Goal: Task Accomplishment & Management: Use online tool/utility

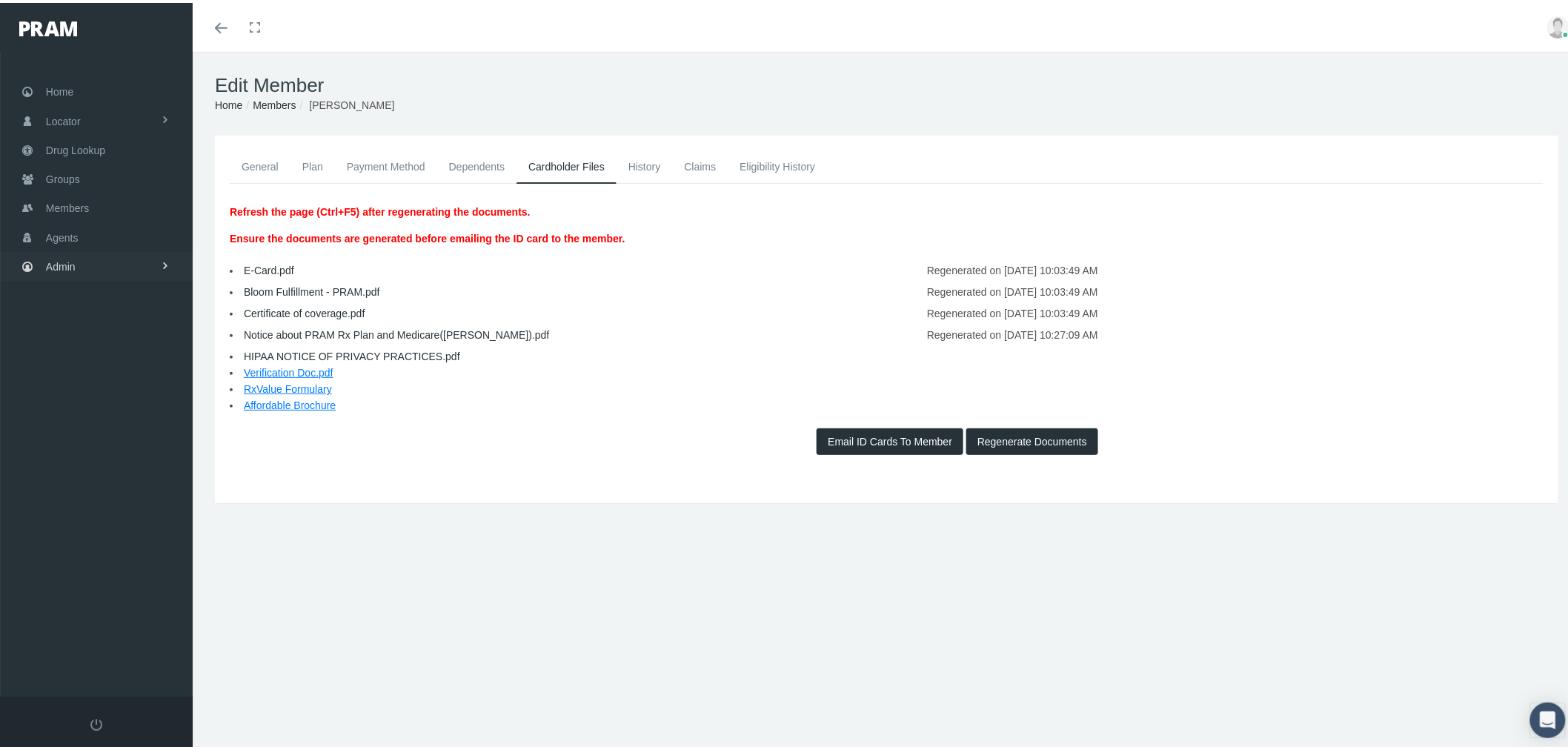
click at [44, 264] on link "Admin" at bounding box center [96, 263] width 193 height 29
click at [123, 505] on span "Eligibility File Uploads" at bounding box center [110, 513] width 101 height 25
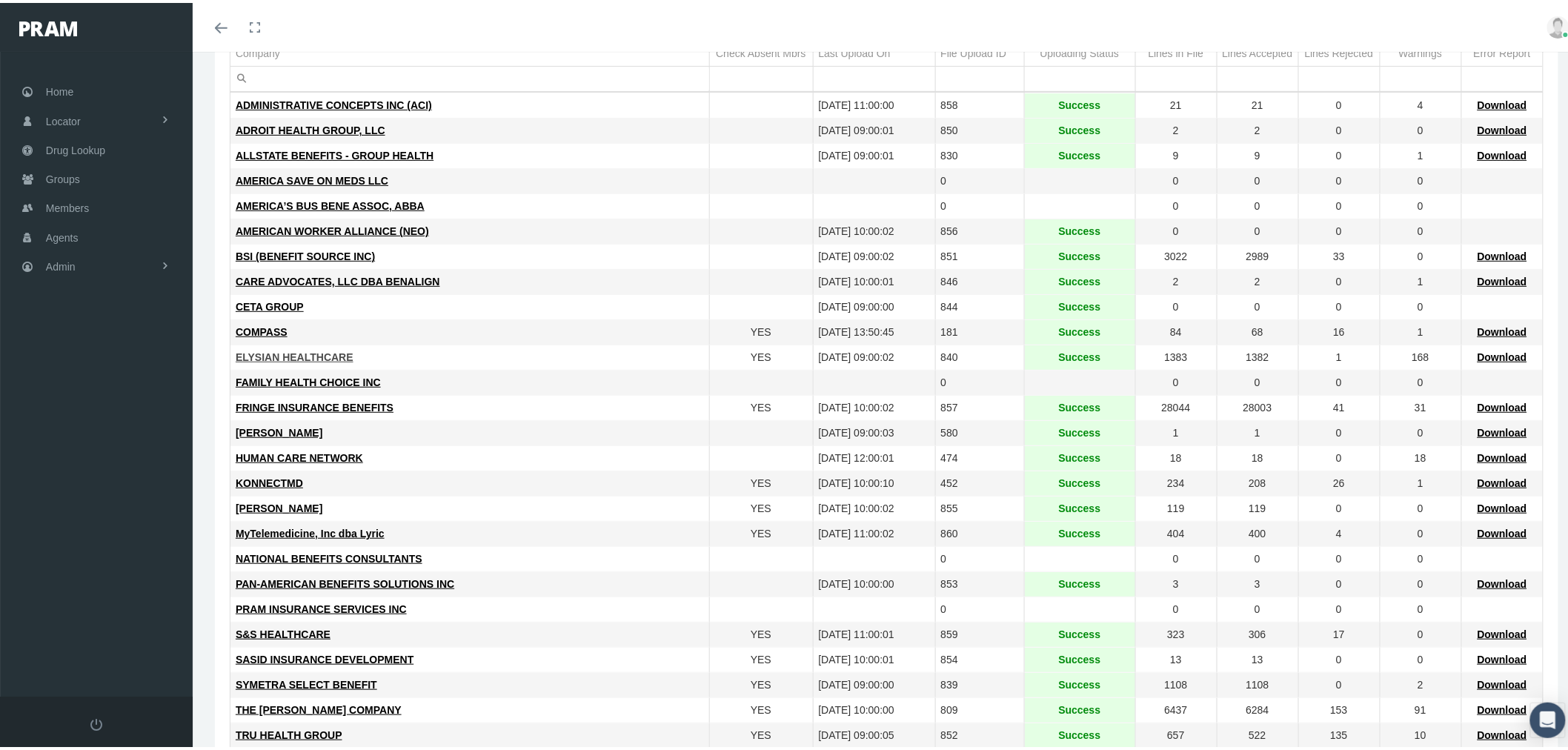
scroll to position [164, 0]
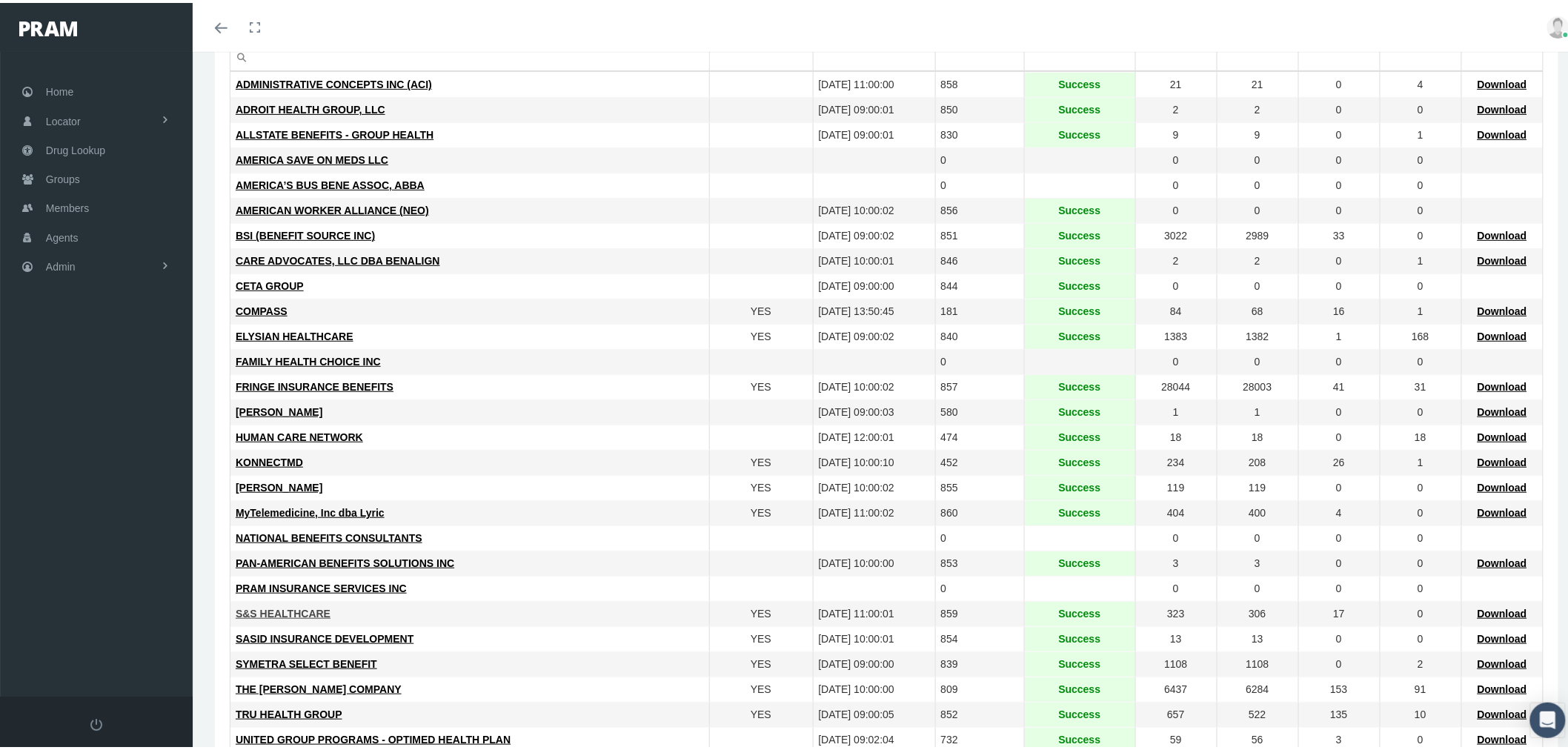
click at [276, 613] on span "S&S HEALTHCARE" at bounding box center [283, 610] width 95 height 12
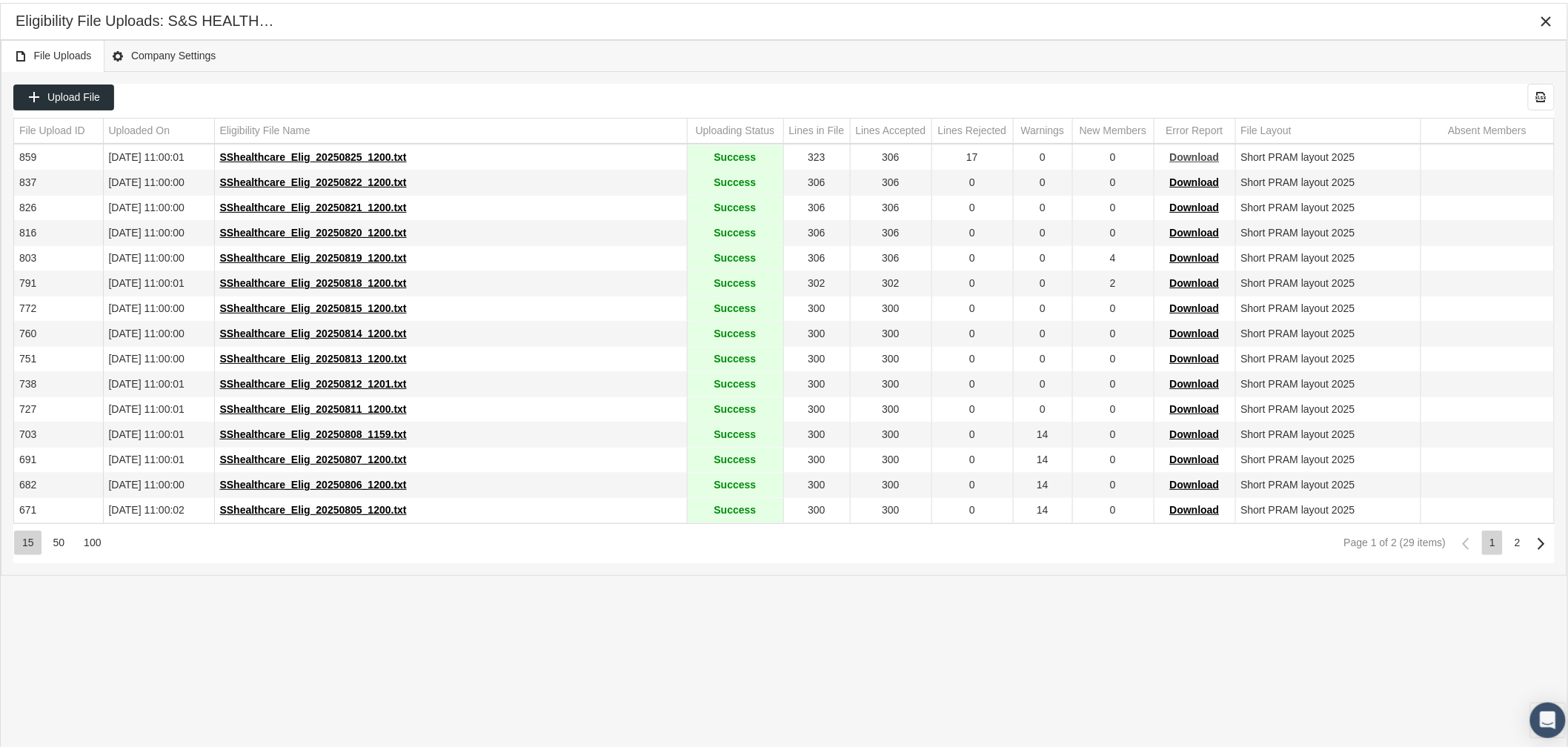
click at [1179, 157] on span "Download" at bounding box center [1195, 154] width 50 height 12
click at [1542, 18] on icon "Close" at bounding box center [1547, 19] width 13 height 13
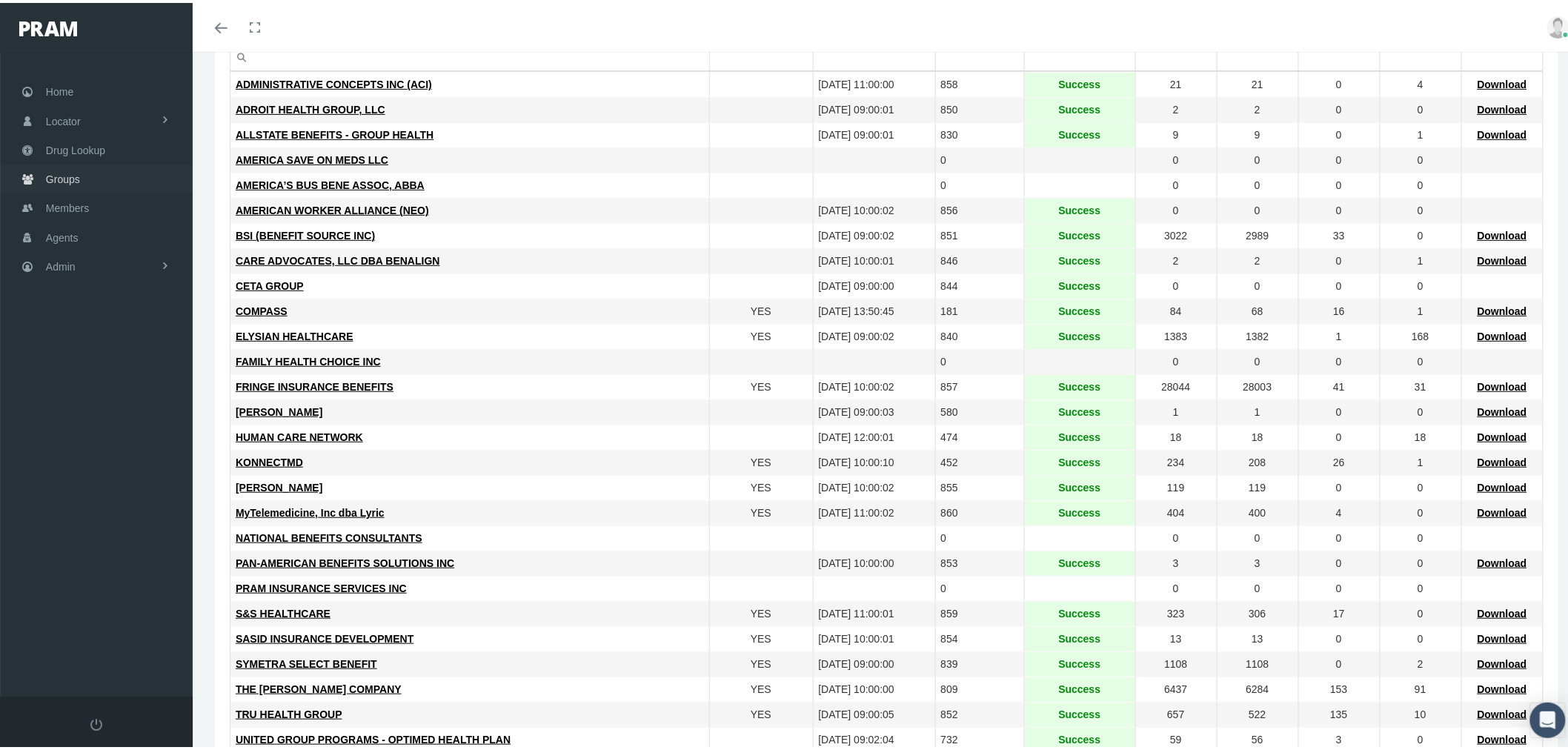
click at [83, 175] on link "Groups" at bounding box center [96, 176] width 193 height 29
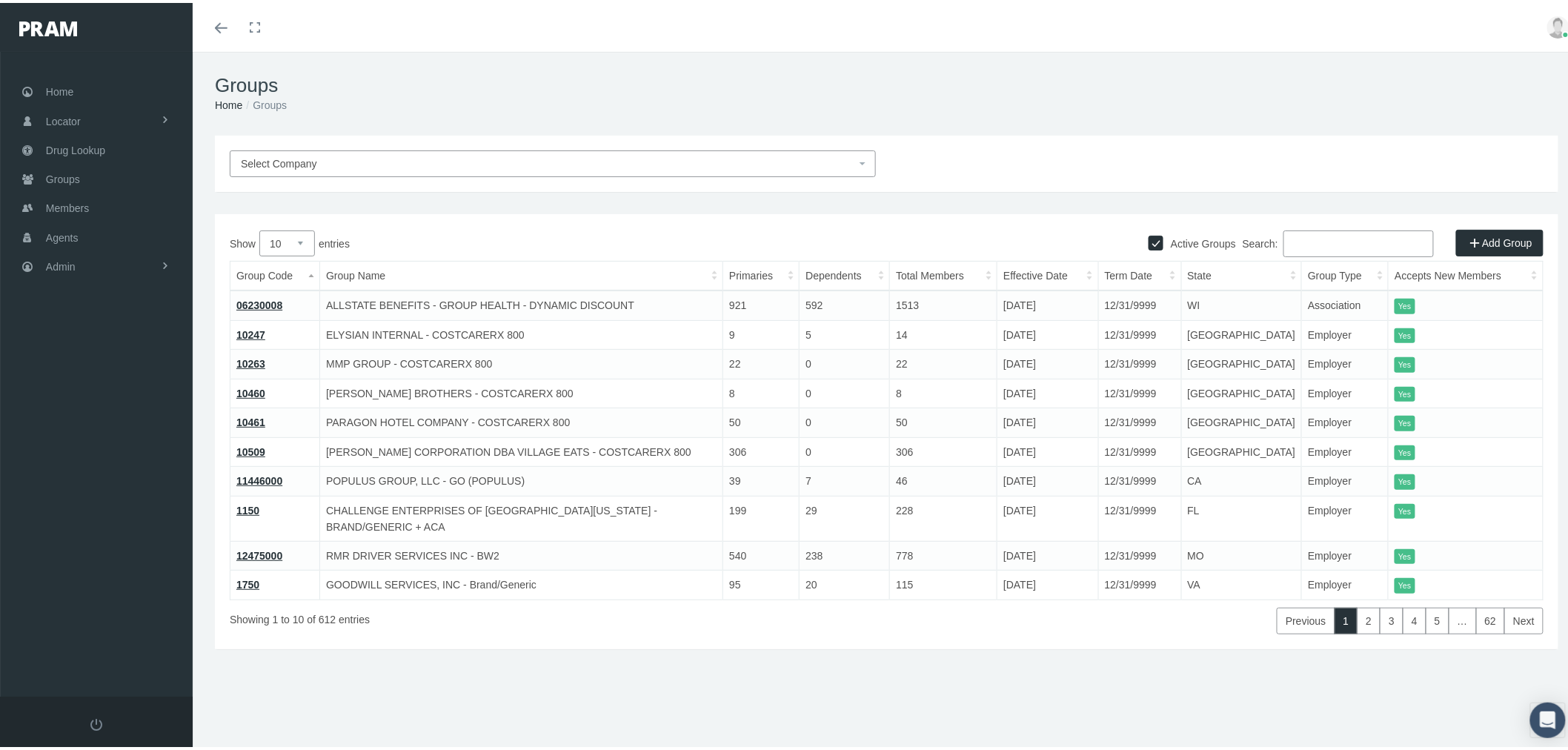
click at [346, 156] on span "Select Company" at bounding box center [548, 161] width 615 height 16
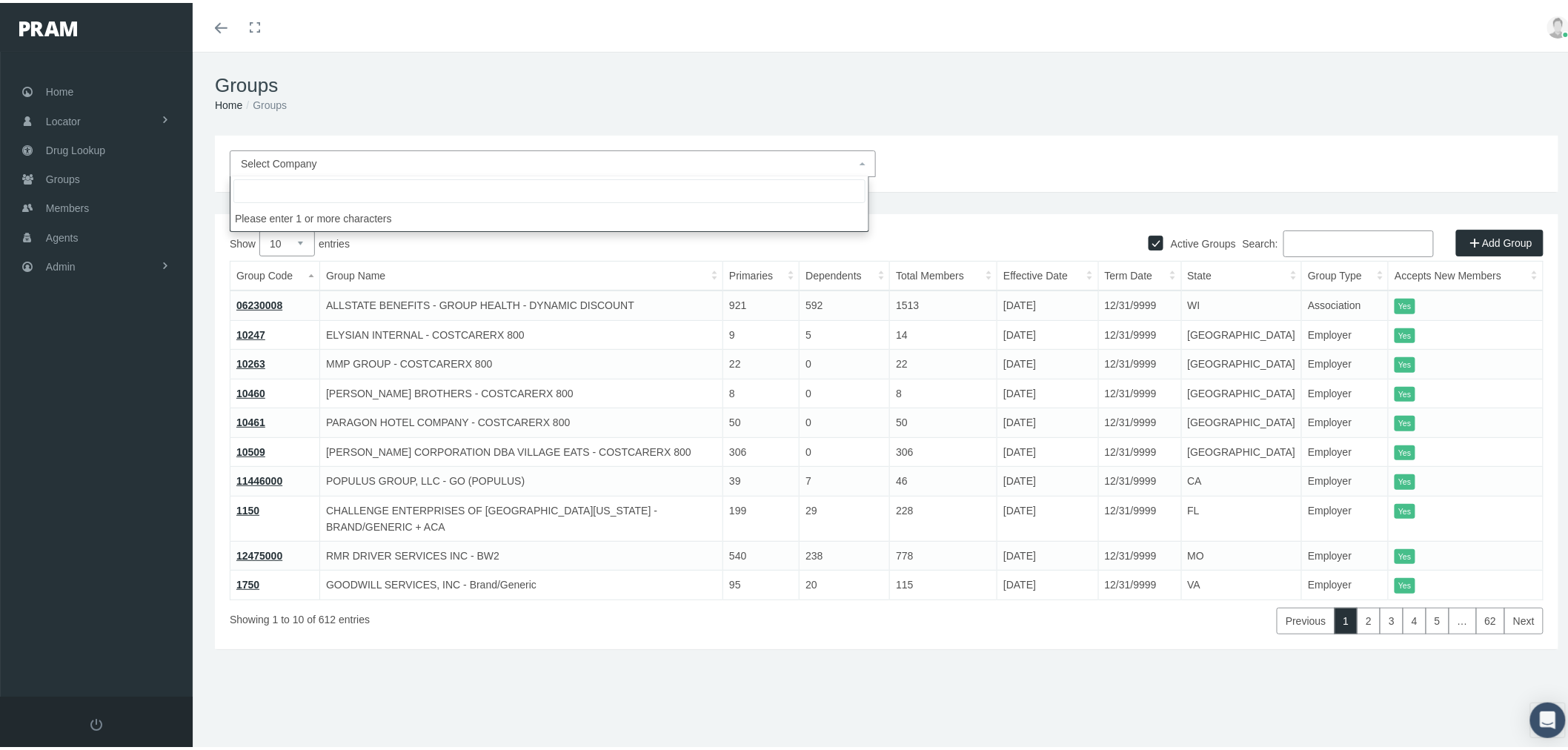
click at [1115, 196] on div "Select Company Active Groups Add Group Show 10 25 50 100 entries Search: Group …" at bounding box center [887, 411] width 1388 height 558
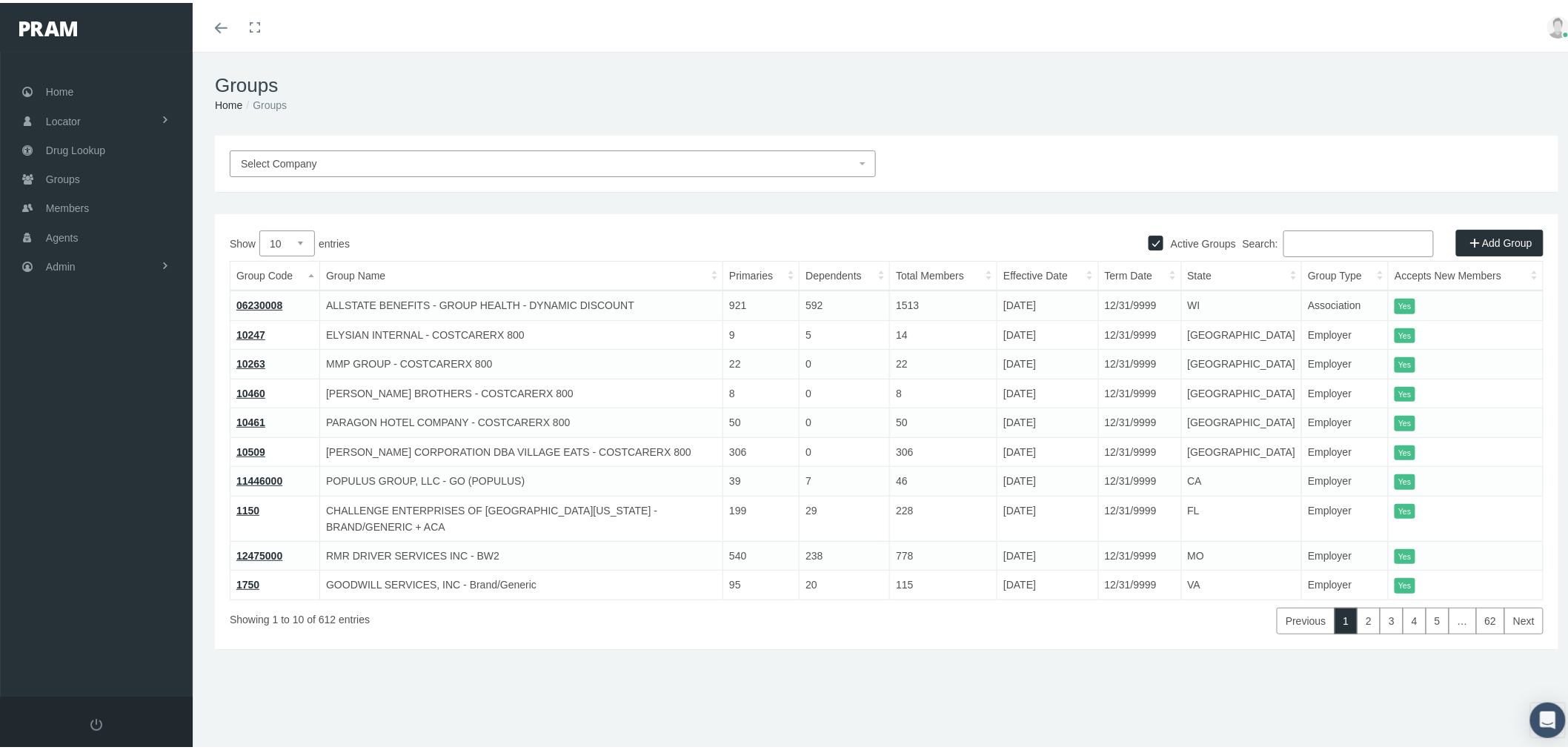
click at [1323, 239] on input "Search:" at bounding box center [1359, 240] width 150 height 27
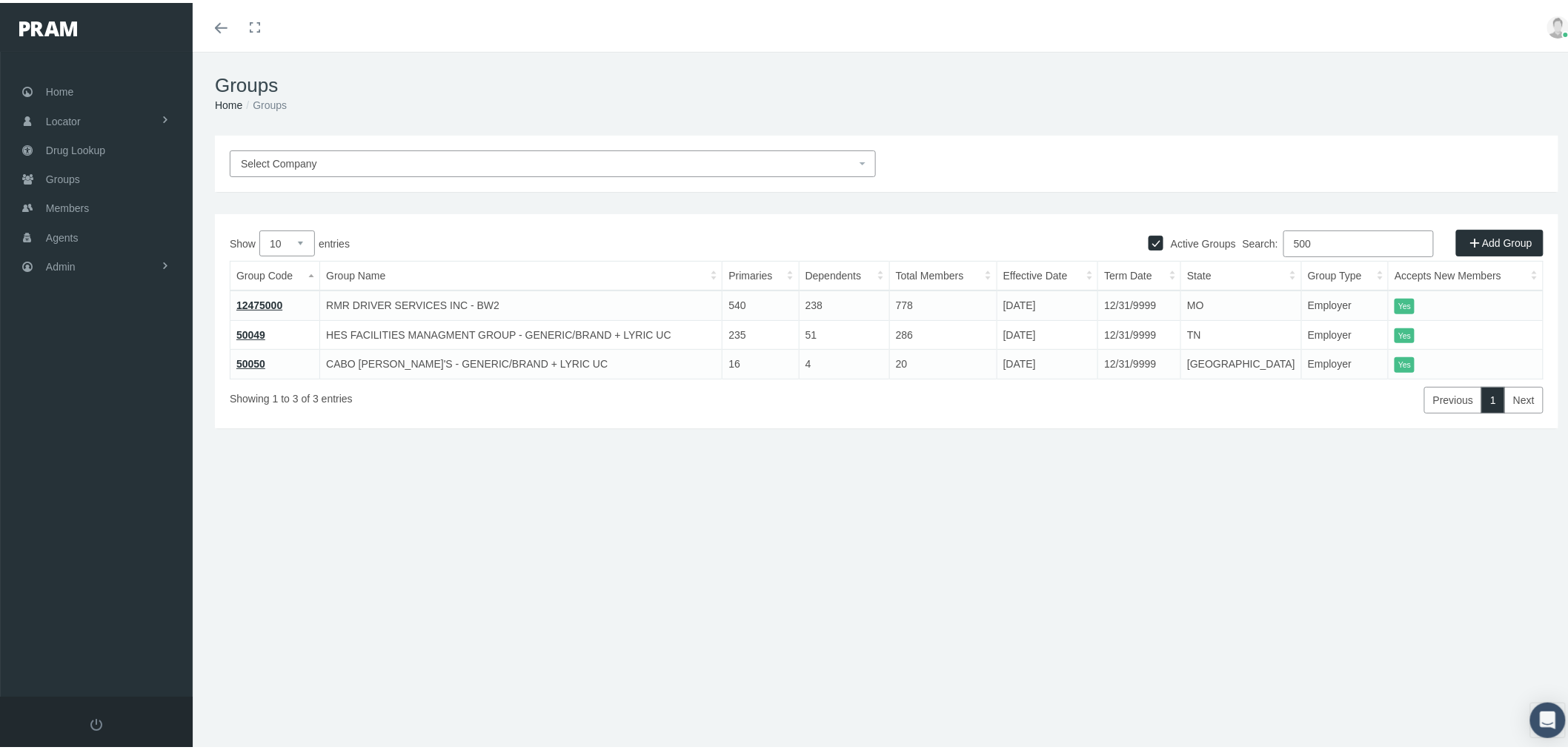
type input "500"
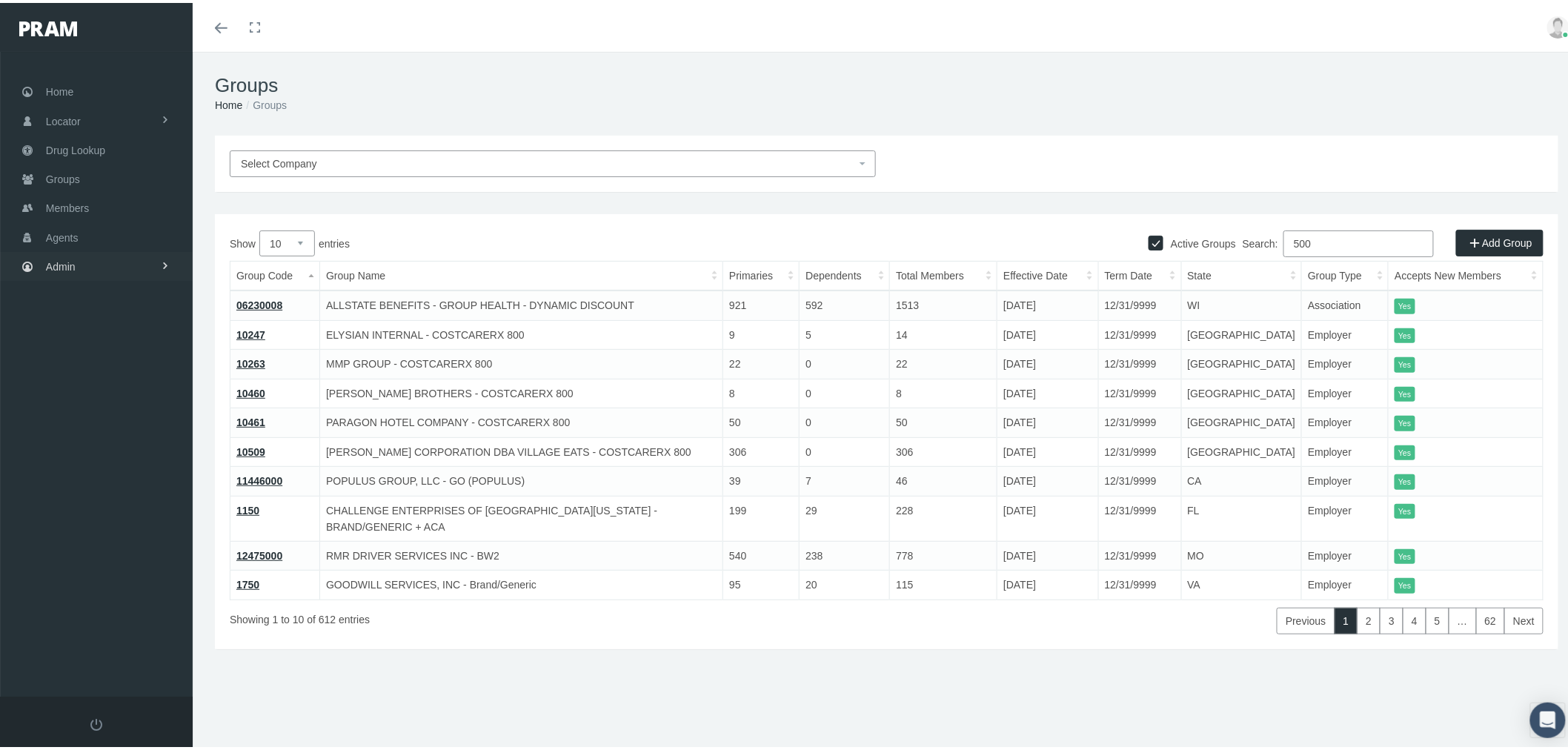
click at [92, 259] on link "Admin" at bounding box center [96, 263] width 193 height 29
click at [123, 338] on link "Claims" at bounding box center [96, 351] width 193 height 26
click at [111, 453] on span "Daily Claims Files" at bounding box center [99, 459] width 83 height 25
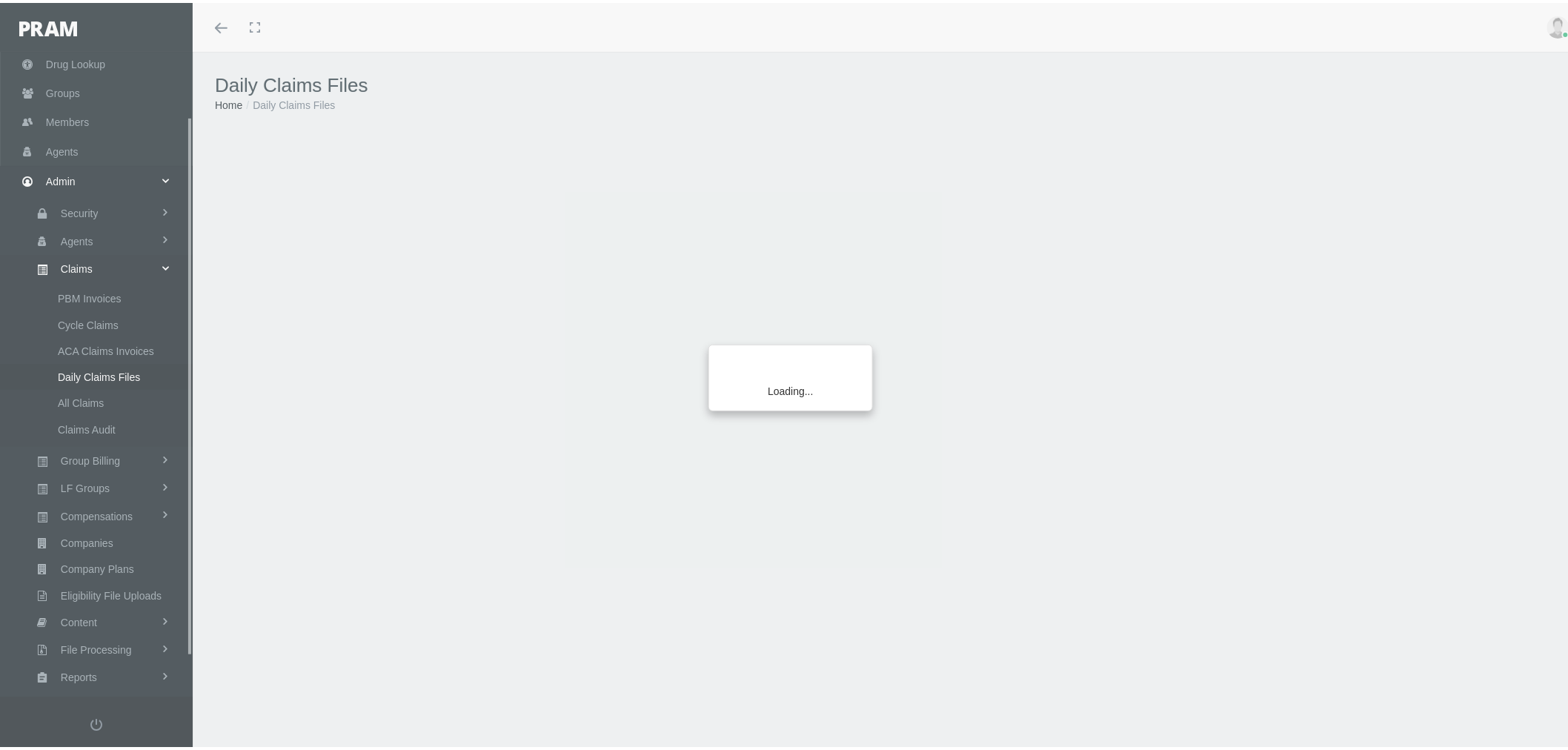
scroll to position [123, 0]
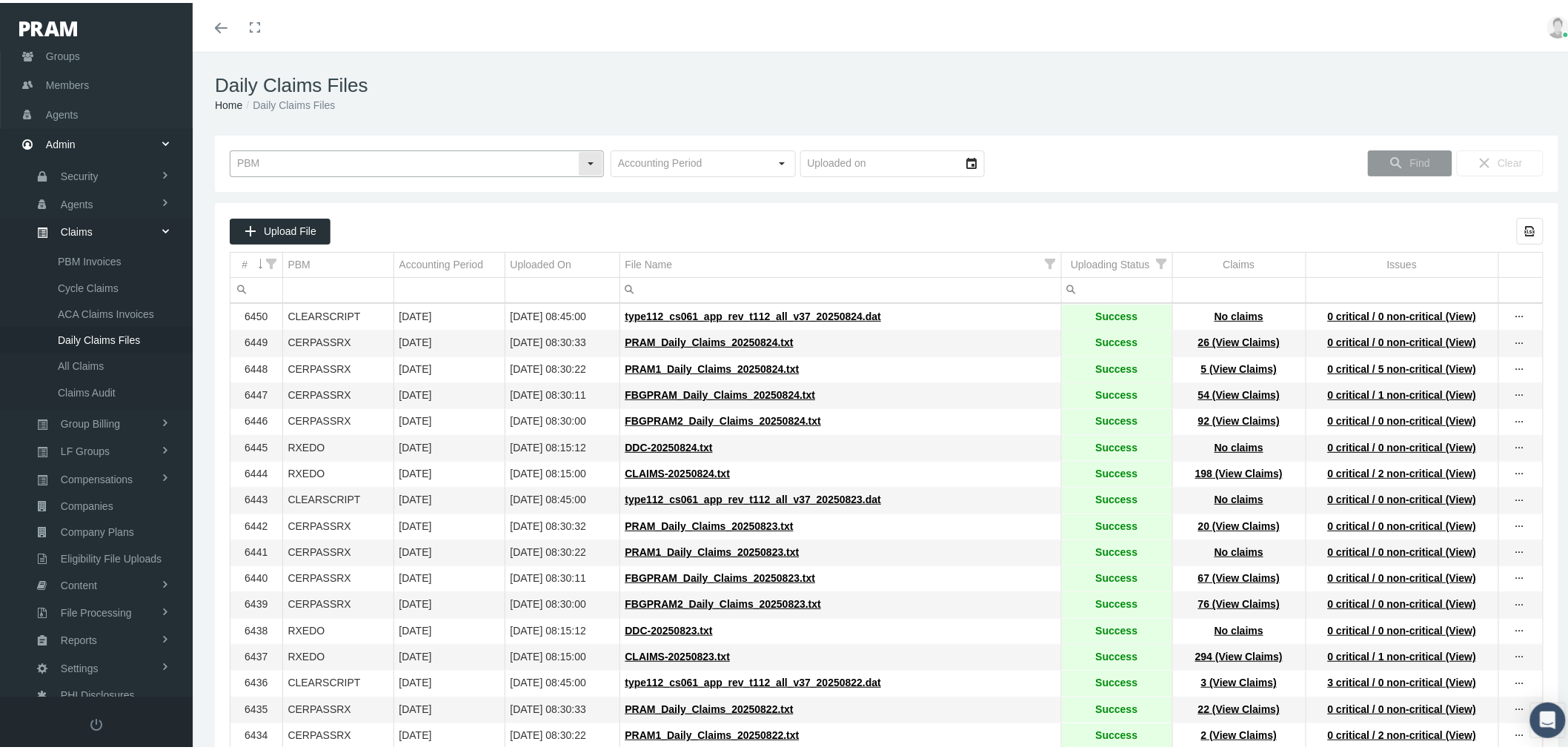
click at [582, 156] on div "Select" at bounding box center [590, 160] width 24 height 24
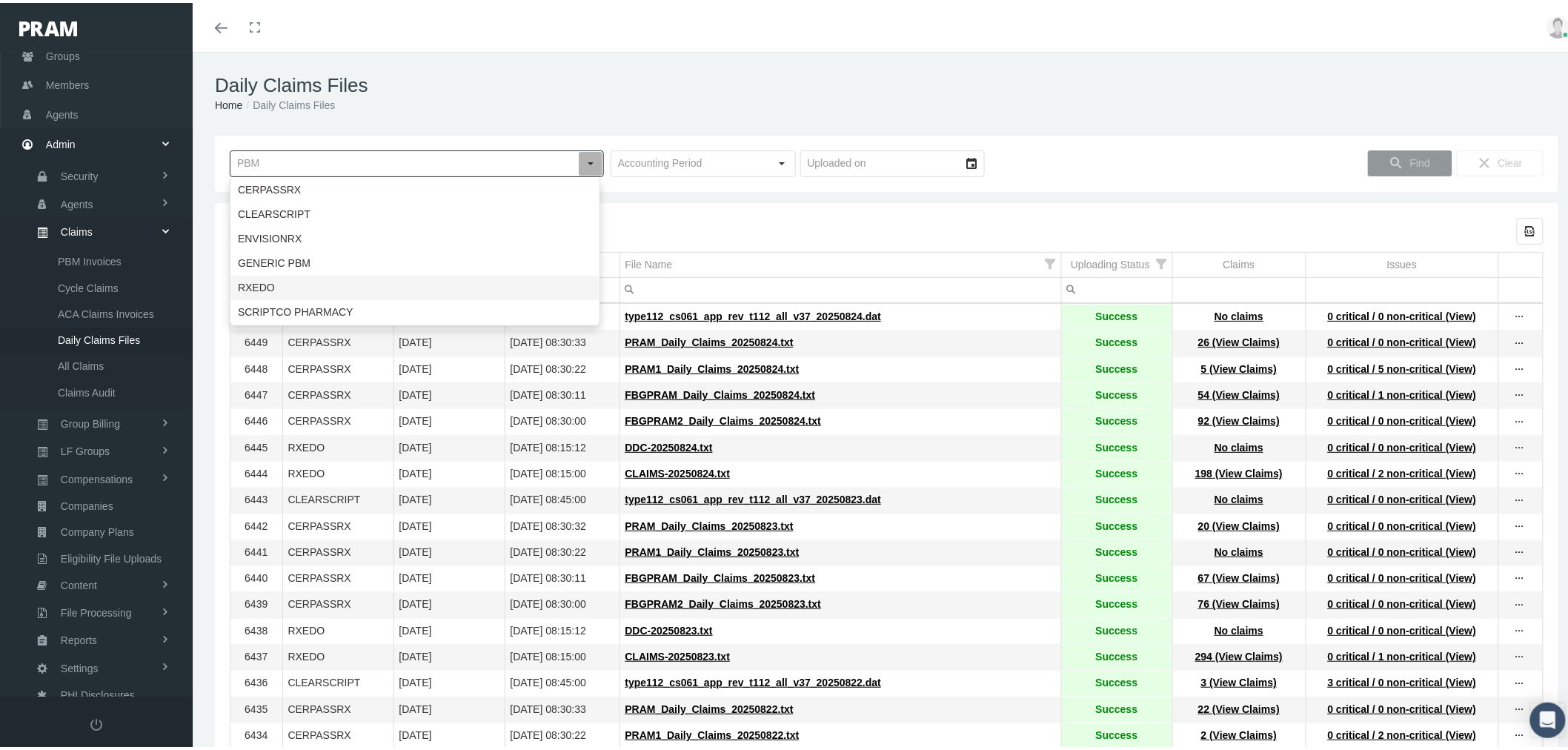
click at [413, 282] on div "RXEDO" at bounding box center [415, 285] width 368 height 25
type input "RXEDO"
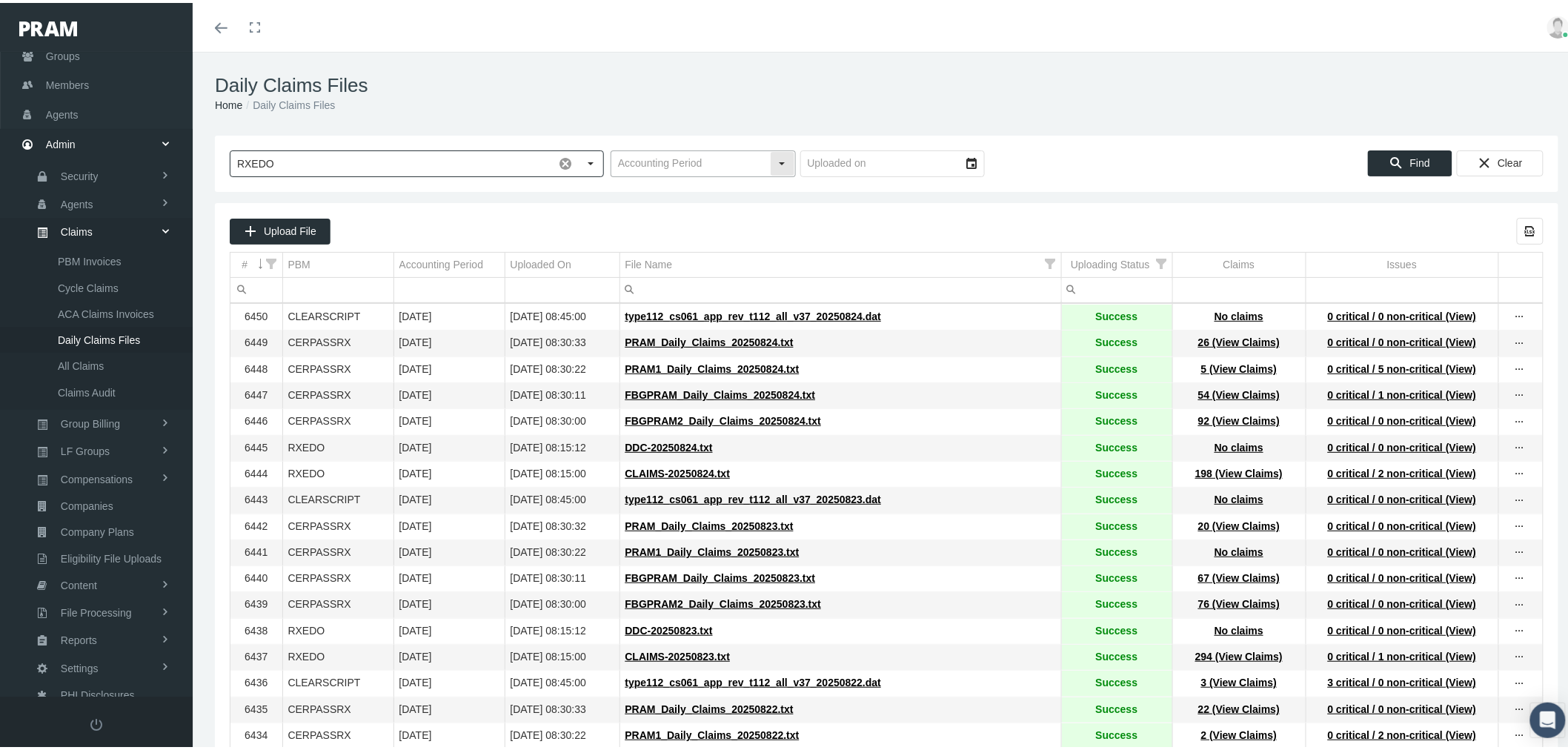
click at [772, 156] on div "Select" at bounding box center [782, 160] width 24 height 24
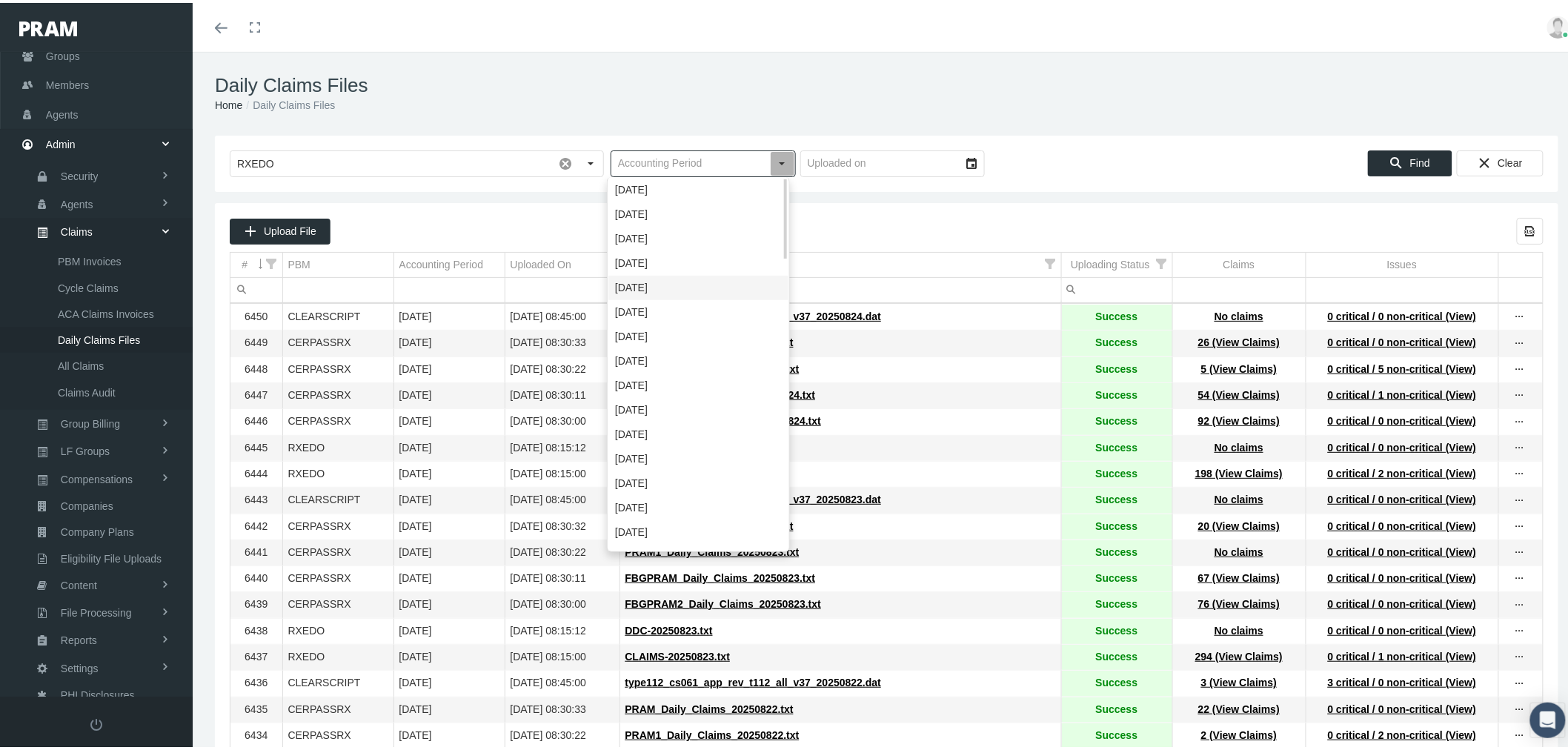
drag, startPoint x: 665, startPoint y: 275, endPoint x: 719, endPoint y: 275, distance: 54.0
click at [667, 275] on div "[DATE]" at bounding box center [699, 285] width 180 height 25
type input "[DATE]"
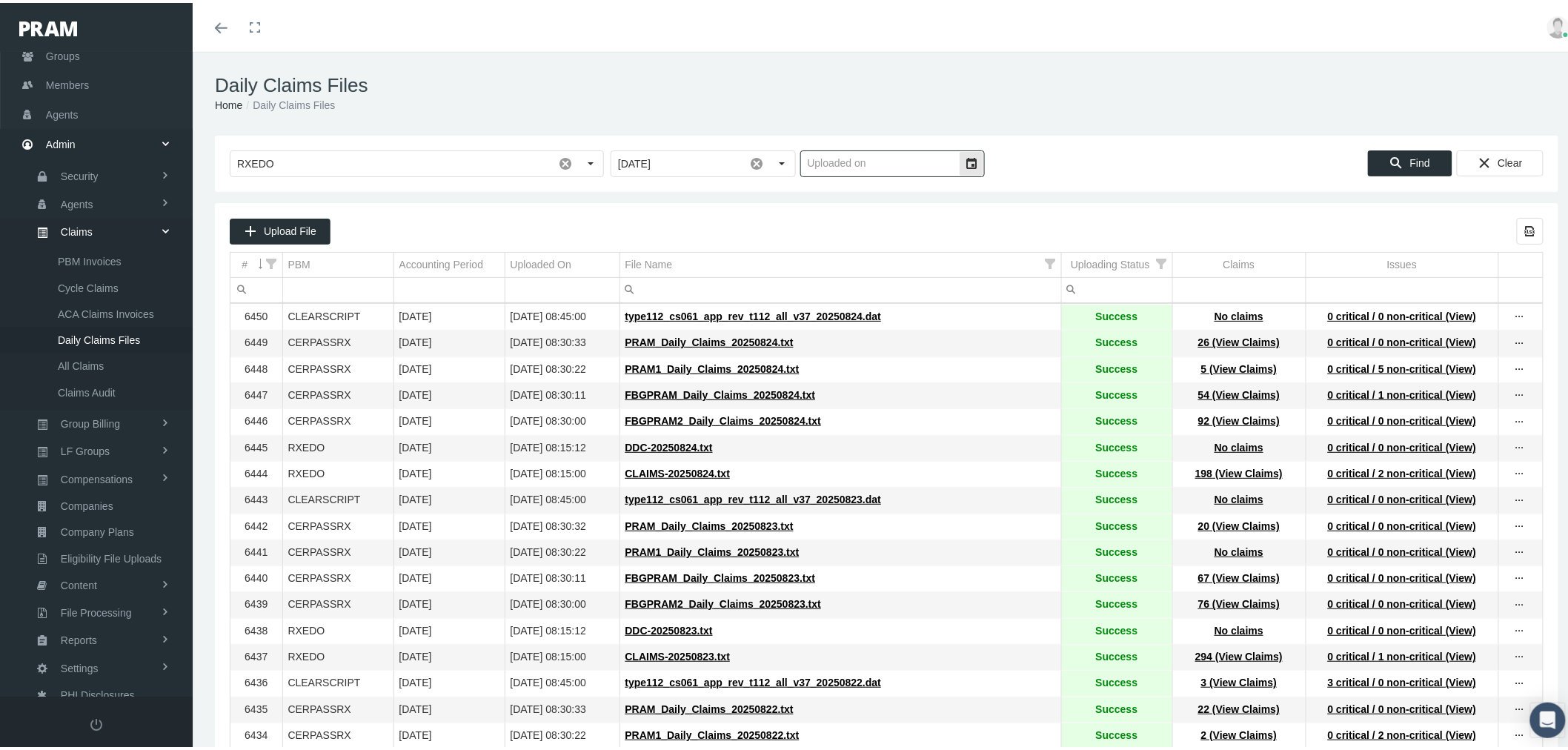
click at [964, 158] on div "Select" at bounding box center [971, 160] width 24 height 24
click at [1127, 159] on div at bounding box center [1176, 160] width 378 height 27
click at [1412, 154] on span "Find" at bounding box center [1420, 160] width 20 height 12
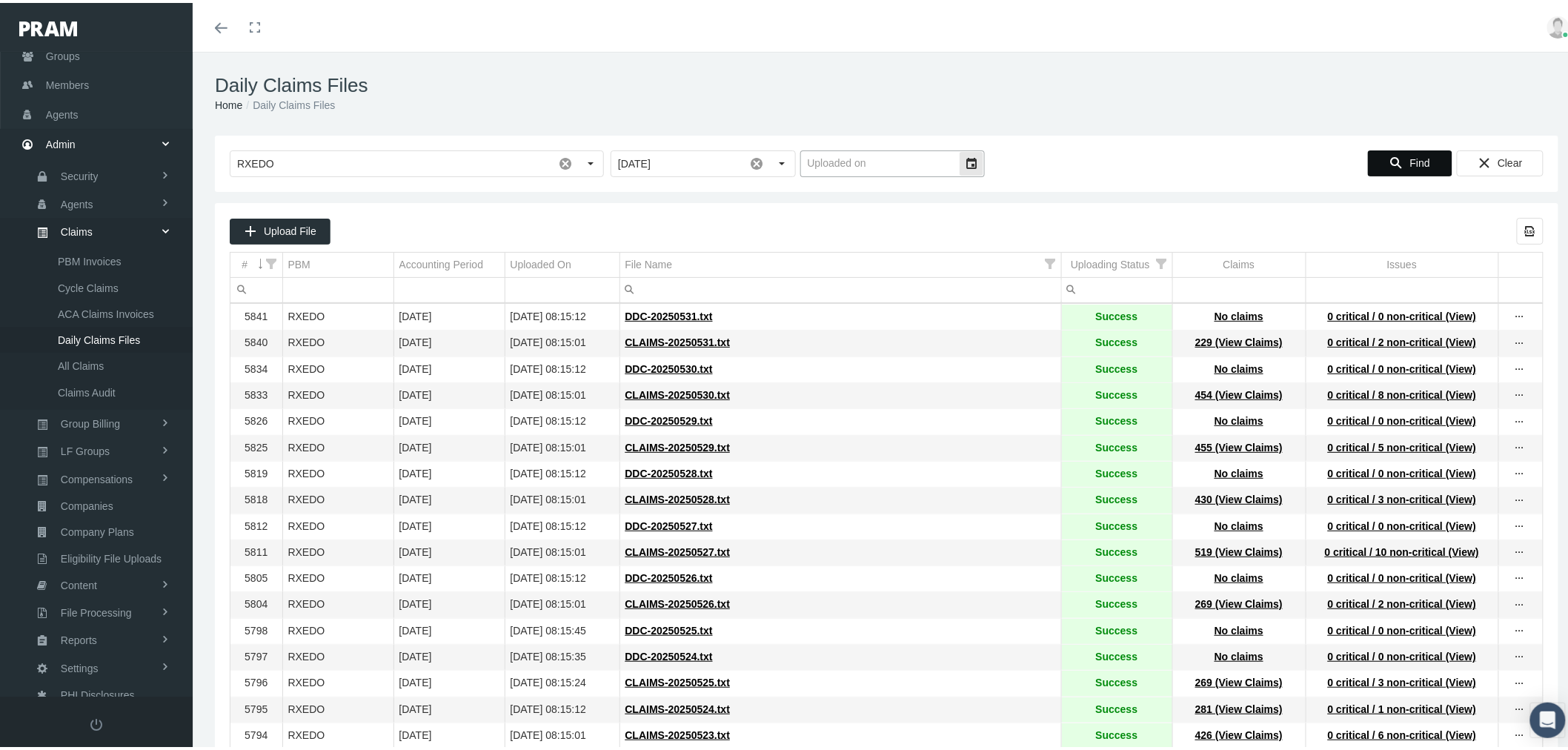
click at [916, 163] on input "text" at bounding box center [880, 160] width 159 height 25
click at [959, 158] on div "Select" at bounding box center [971, 160] width 24 height 24
click at [1003, 306] on span "16" at bounding box center [1003, 304] width 12 height 12
click at [1396, 163] on div "Find" at bounding box center [1410, 160] width 83 height 25
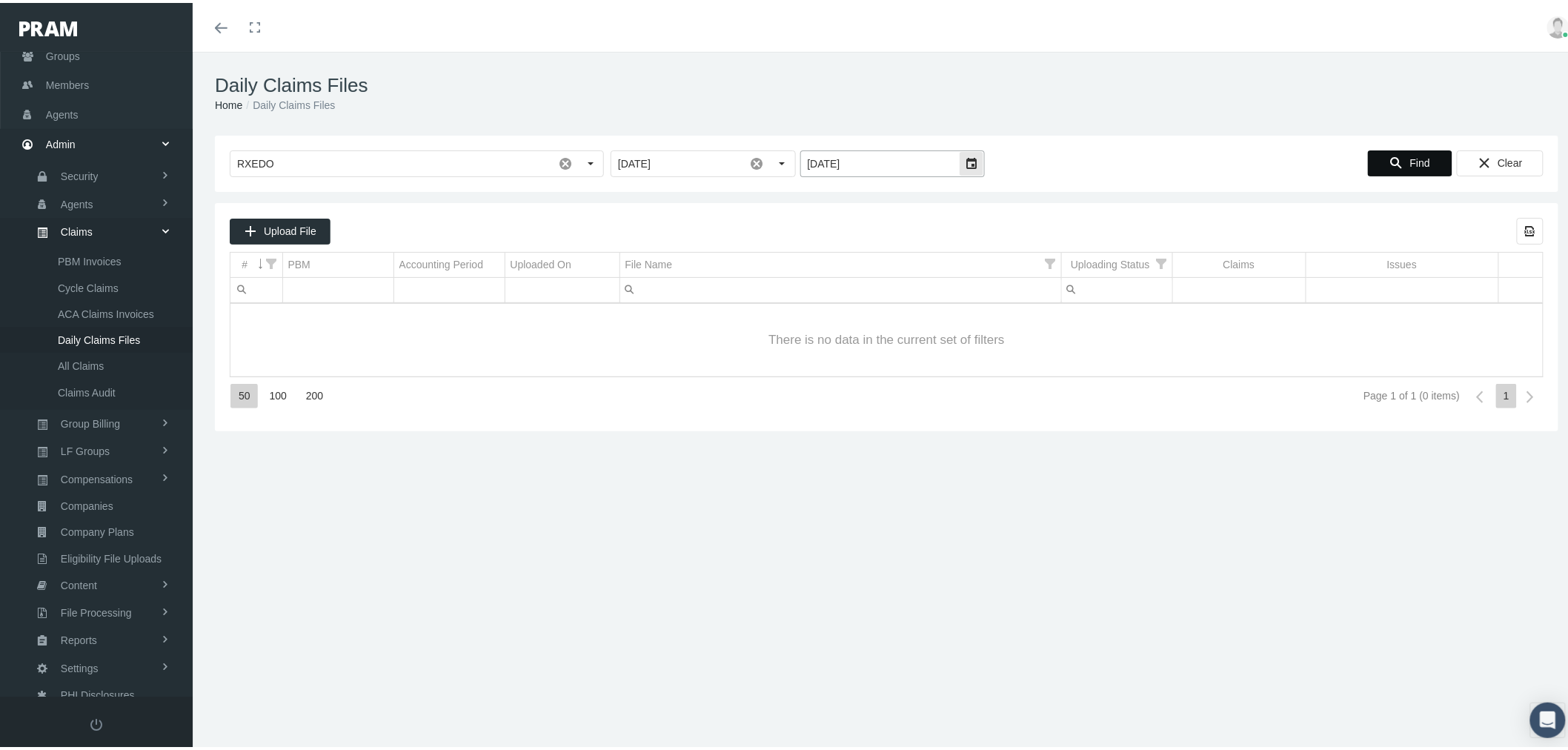
click at [964, 159] on div "Select" at bounding box center [971, 160] width 24 height 24
click at [824, 328] on span "17" at bounding box center [824, 328] width 12 height 12
click at [1374, 159] on div "Find" at bounding box center [1410, 160] width 83 height 25
click at [967, 159] on div "Select" at bounding box center [971, 160] width 24 height 24
click at [850, 326] on span "18" at bounding box center [854, 328] width 12 height 12
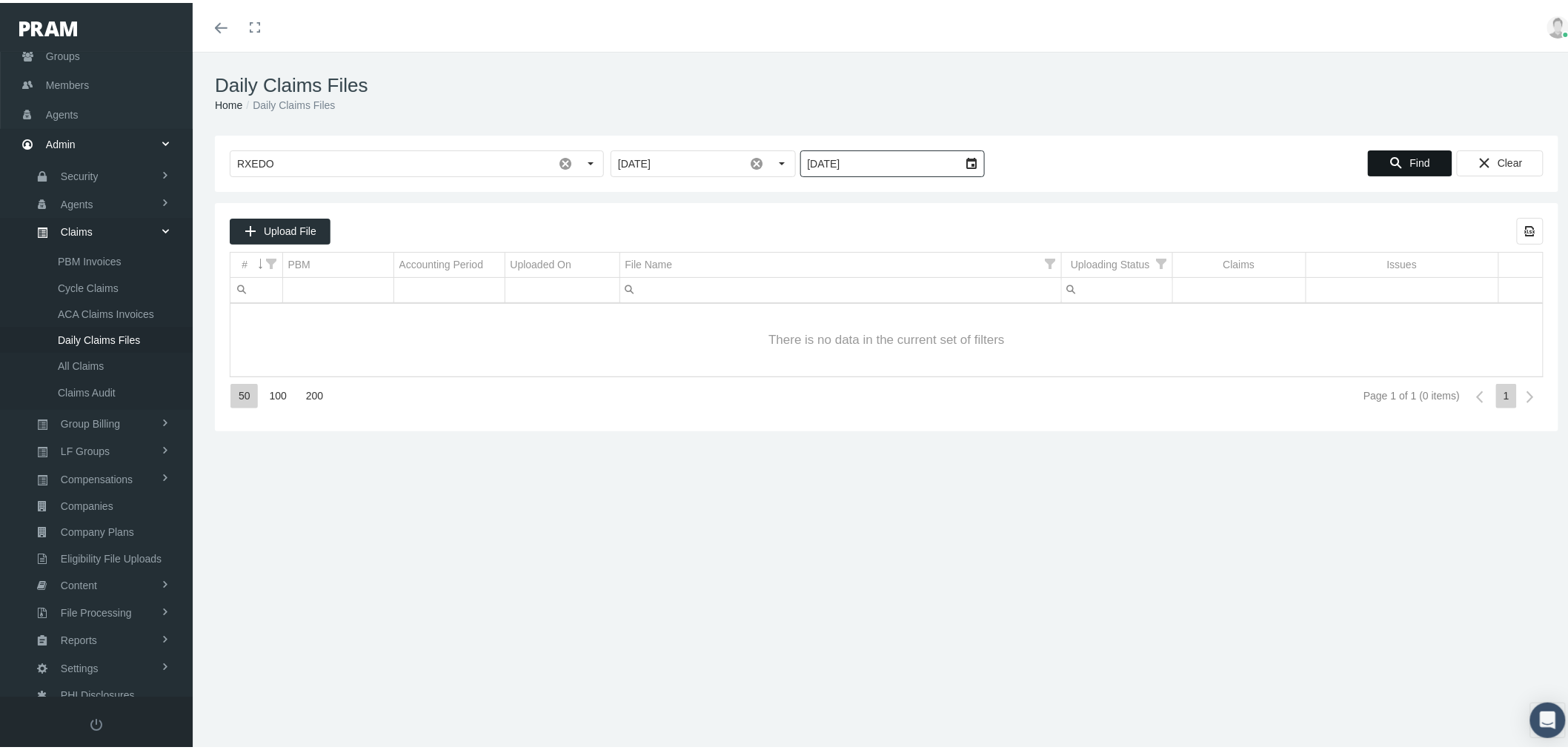
click at [1390, 158] on icon "Find" at bounding box center [1396, 160] width 13 height 13
click at [917, 162] on input "[DATE]" at bounding box center [880, 160] width 159 height 25
drag, startPoint x: 922, startPoint y: 163, endPoint x: 784, endPoint y: 160, distance: 138.0
click at [784, 160] on div "RXEDO Pull down to refresh... Release to refresh... Refreshing... CERPASSRX CLE…" at bounding box center [887, 160] width 1314 height 27
click at [963, 160] on div "Select" at bounding box center [971, 160] width 24 height 24
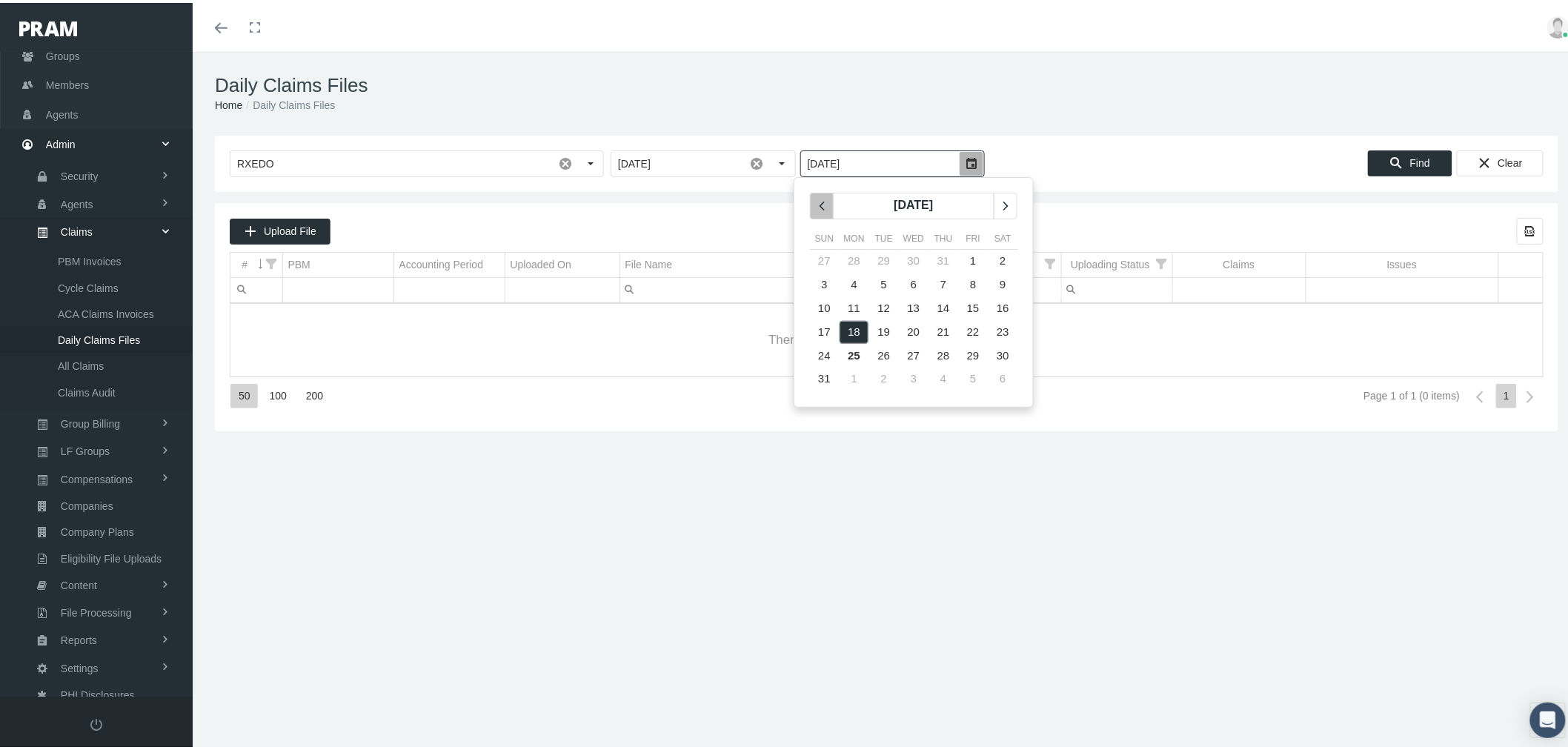
click at [826, 196] on icon "chevronleft" at bounding box center [822, 203] width 13 height 13
click at [1003, 203] on icon "chevronright" at bounding box center [1006, 203] width 13 height 13
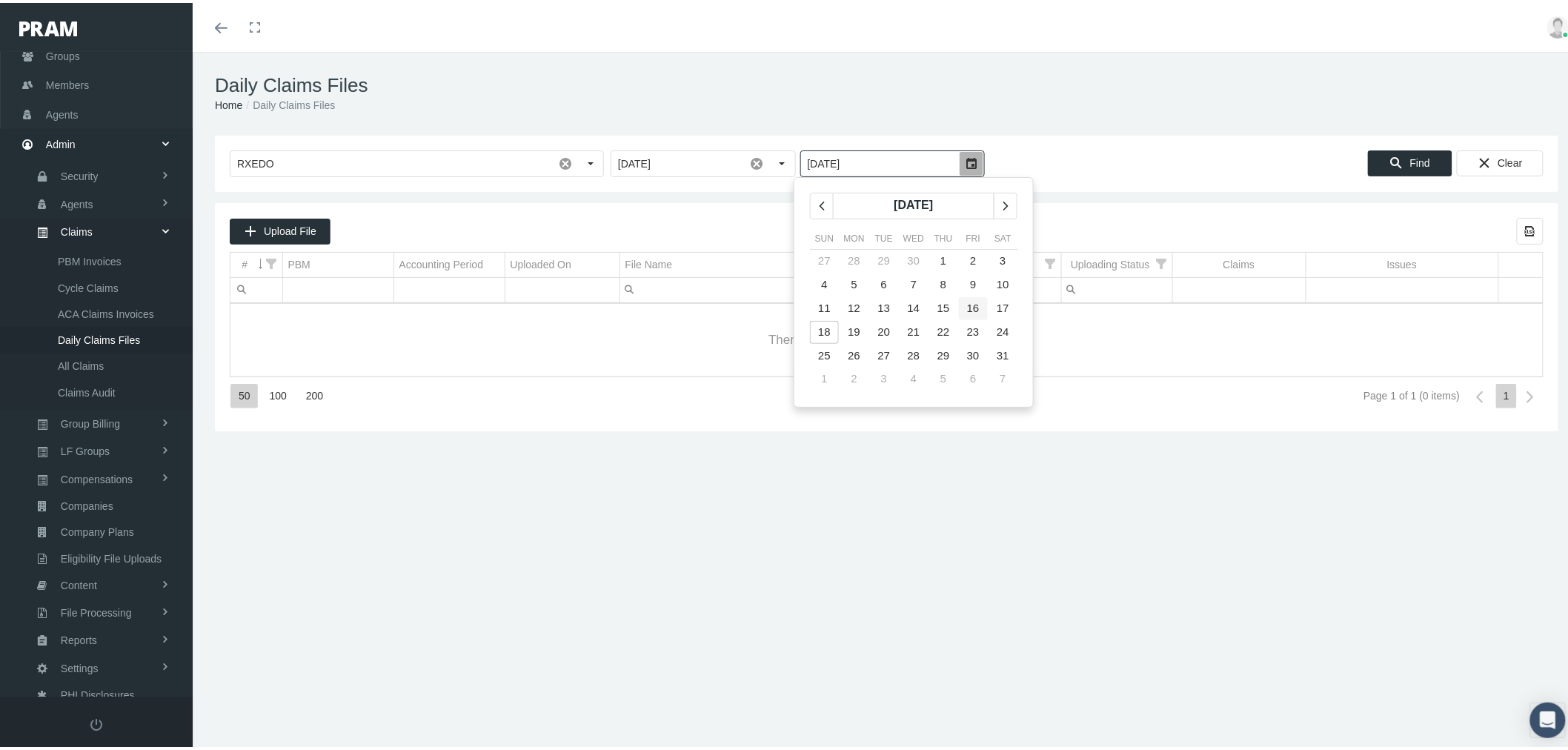
click at [969, 307] on span "16" at bounding box center [973, 304] width 12 height 12
type input "[DATE]"
click at [1390, 159] on icon "Find" at bounding box center [1396, 160] width 13 height 13
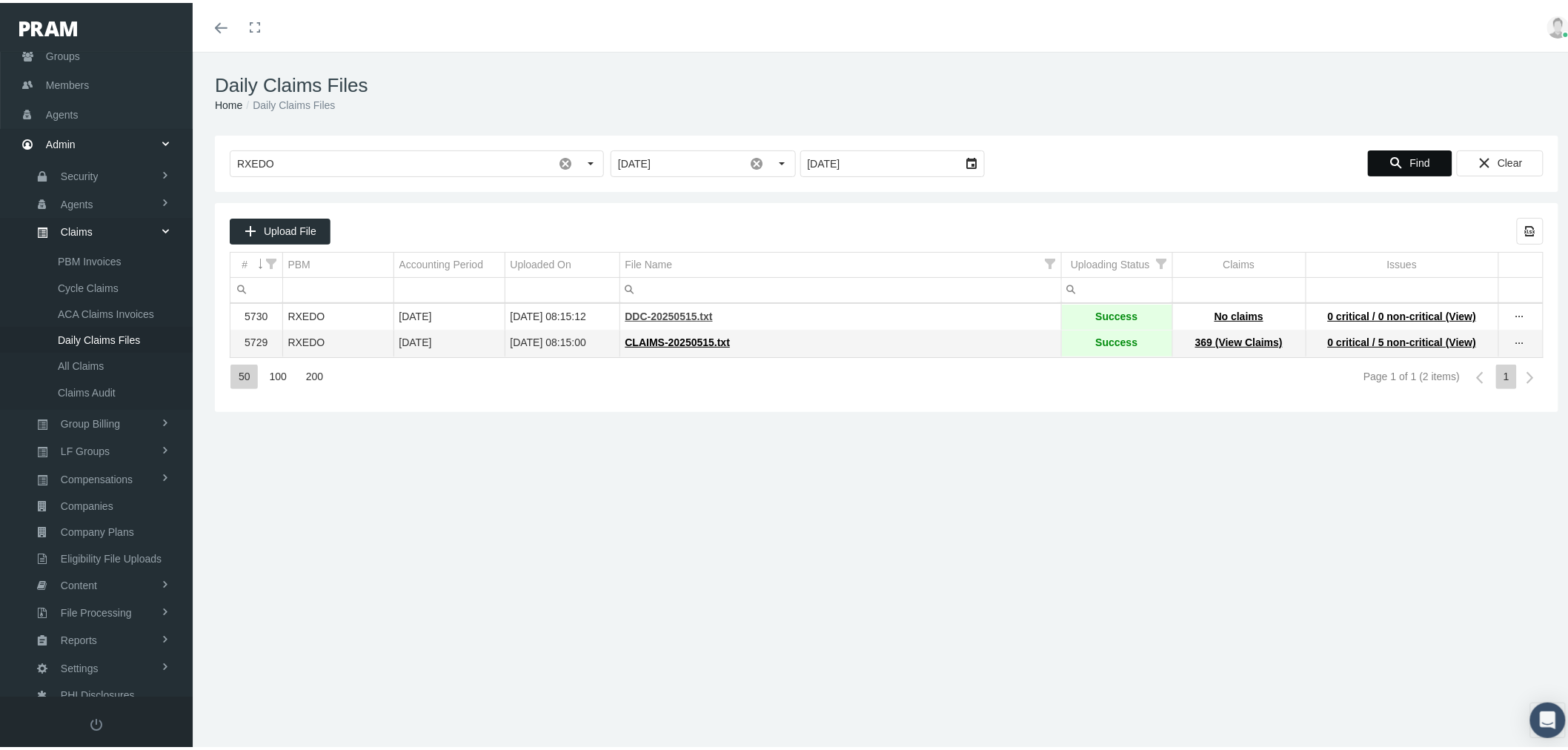
click at [676, 315] on span "DDC-20250515.txt" at bounding box center [668, 313] width 87 height 12
click at [677, 342] on span "CLAIMS-20250515.txt" at bounding box center [677, 339] width 105 height 12
click at [592, 160] on div "Select" at bounding box center [590, 160] width 24 height 24
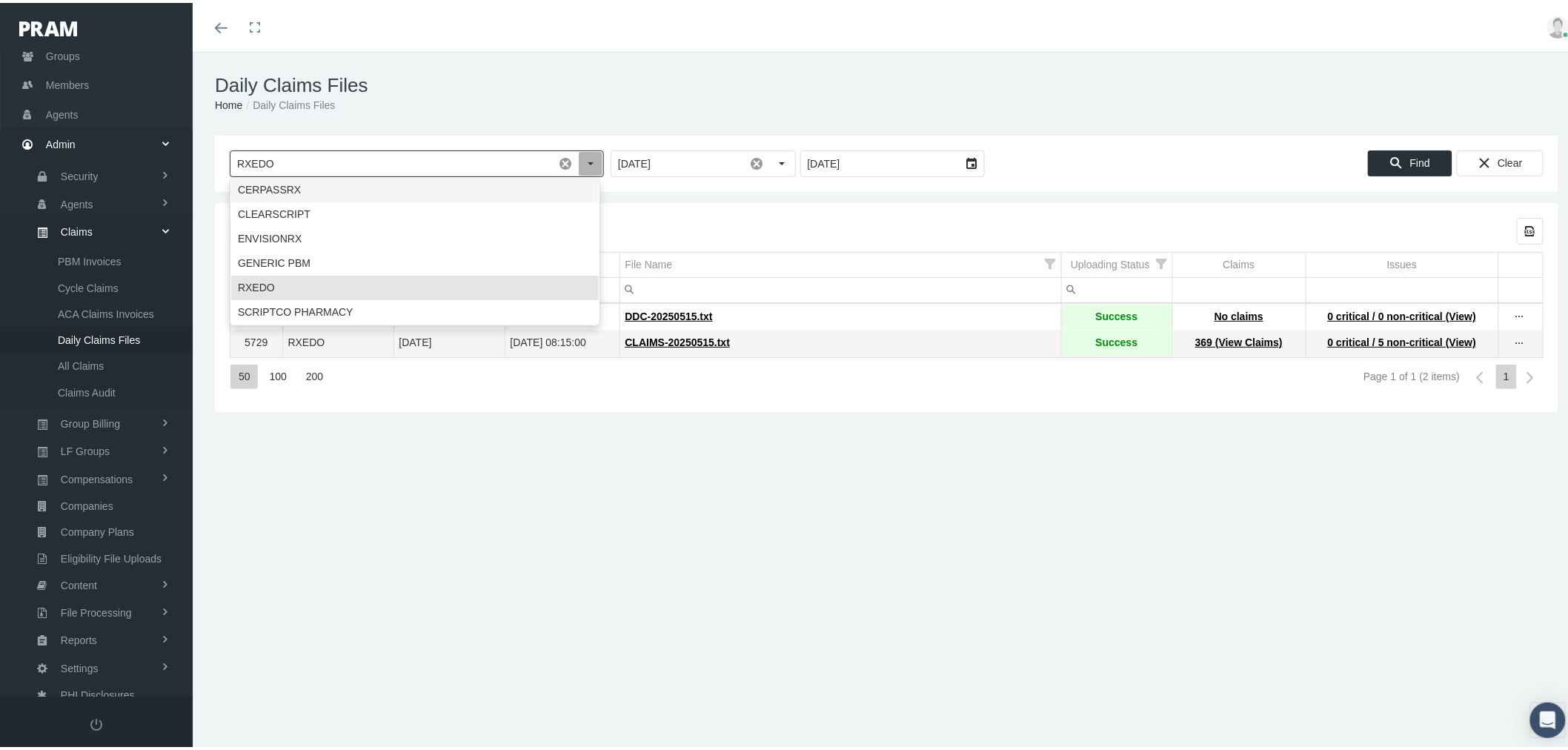
click at [431, 188] on div "CERPASSRX" at bounding box center [415, 187] width 368 height 25
type input "CERPASSRX"
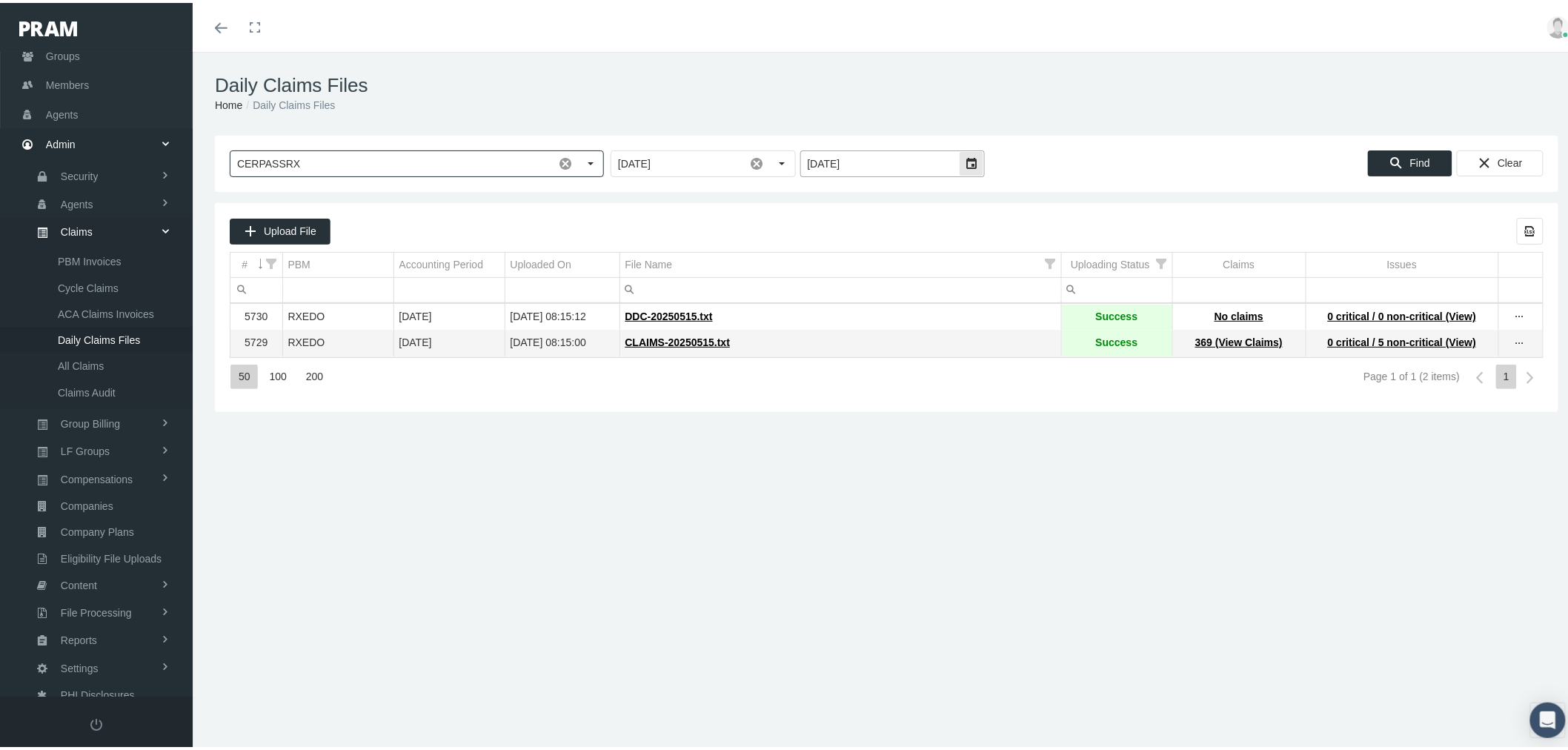
click at [967, 156] on div "Select" at bounding box center [971, 160] width 24 height 24
click at [856, 328] on span "19" at bounding box center [854, 328] width 12 height 12
type input "[DATE]"
click at [1410, 158] on span "Find" at bounding box center [1420, 160] width 20 height 12
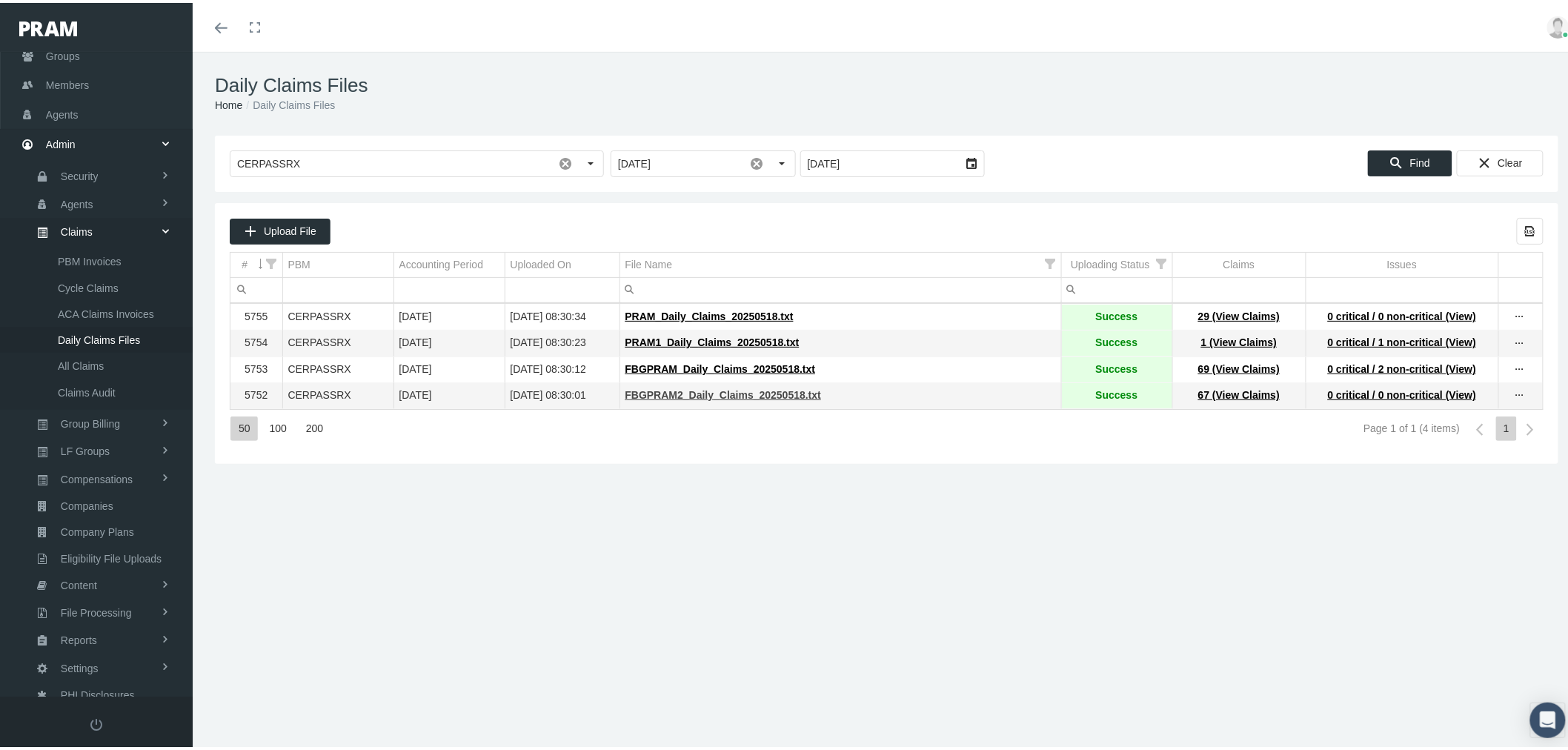
click at [730, 395] on span "FBGPRAM2_Daily_Claims_20250518.txt" at bounding box center [723, 392] width 196 height 12
click at [699, 372] on span "FBGPRAM_Daily_Claims_20250518.txt" at bounding box center [720, 366] width 190 height 12
click at [699, 342] on span "PRAM1_Daily_Claims_20250518.txt" at bounding box center [712, 339] width 174 height 12
click at [699, 315] on span "PRAM_Daily_Claims_20250518.txt" at bounding box center [709, 313] width 168 height 12
click at [592, 161] on div "Select" at bounding box center [590, 160] width 24 height 24
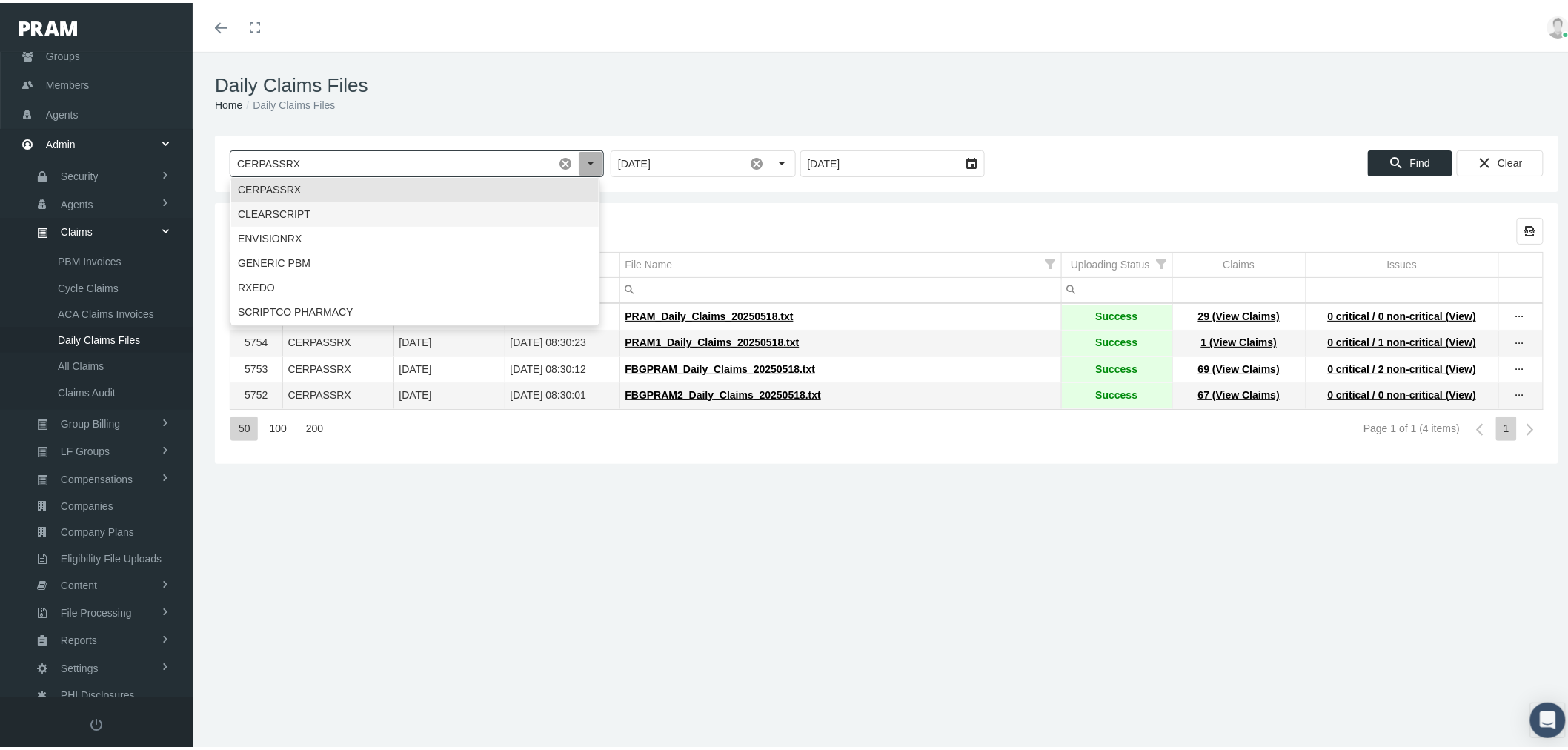
click at [489, 217] on div "CLEARSCRIPT" at bounding box center [415, 212] width 368 height 25
type input "CLEARSCRIPT"
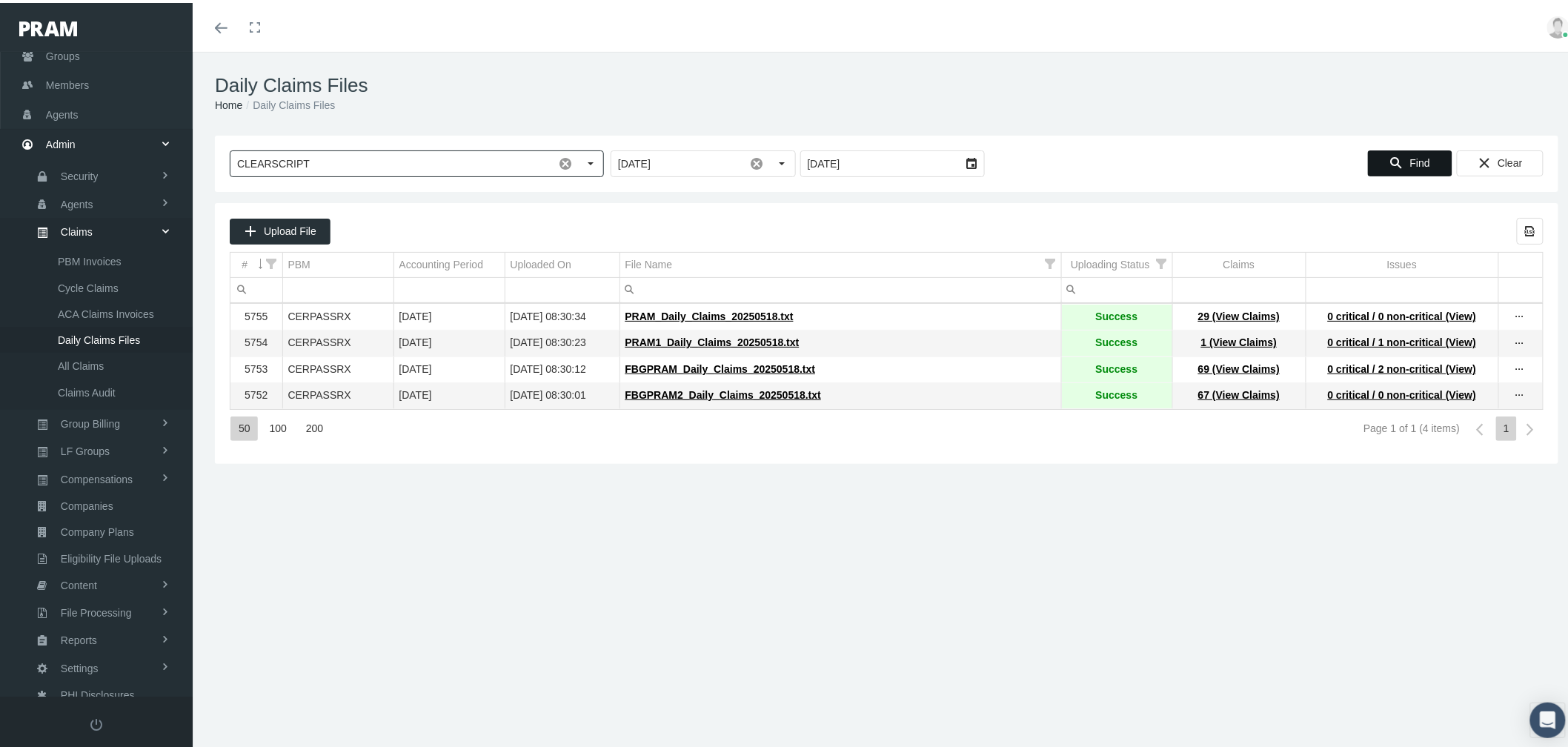
click at [1423, 158] on div "Find" at bounding box center [1410, 160] width 83 height 25
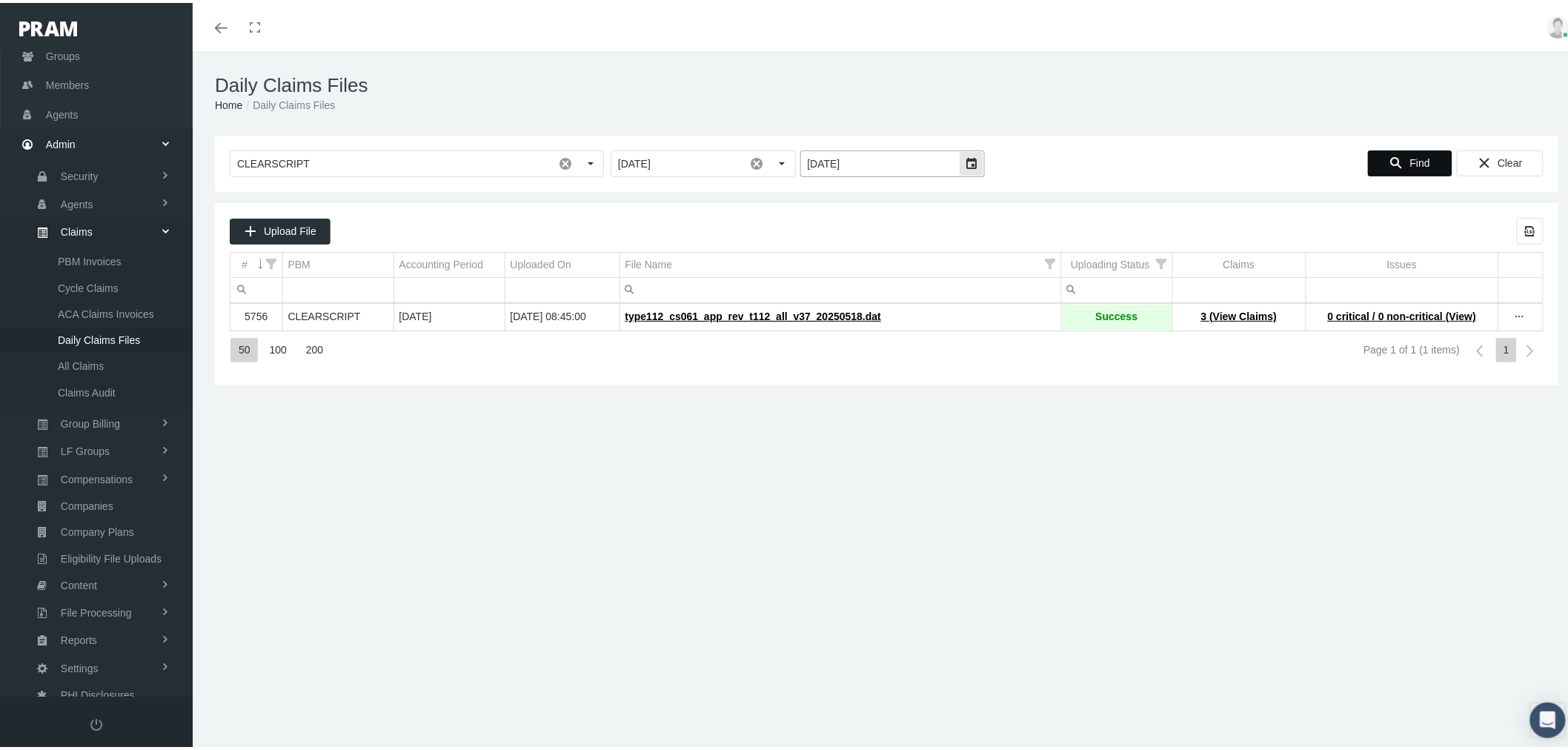
click at [965, 160] on div "Select" at bounding box center [971, 160] width 24 height 24
drag, startPoint x: 857, startPoint y: 168, endPoint x: 778, endPoint y: 162, distance: 79.2
click at [778, 162] on div "CLEARSCRIPT Pull down to refresh... Release to refresh... Refreshing... CERPASS…" at bounding box center [887, 160] width 1314 height 27
drag, startPoint x: 1045, startPoint y: 165, endPoint x: 1068, endPoint y: 157, distance: 24.4
click at [1048, 163] on div at bounding box center [1176, 160] width 378 height 27
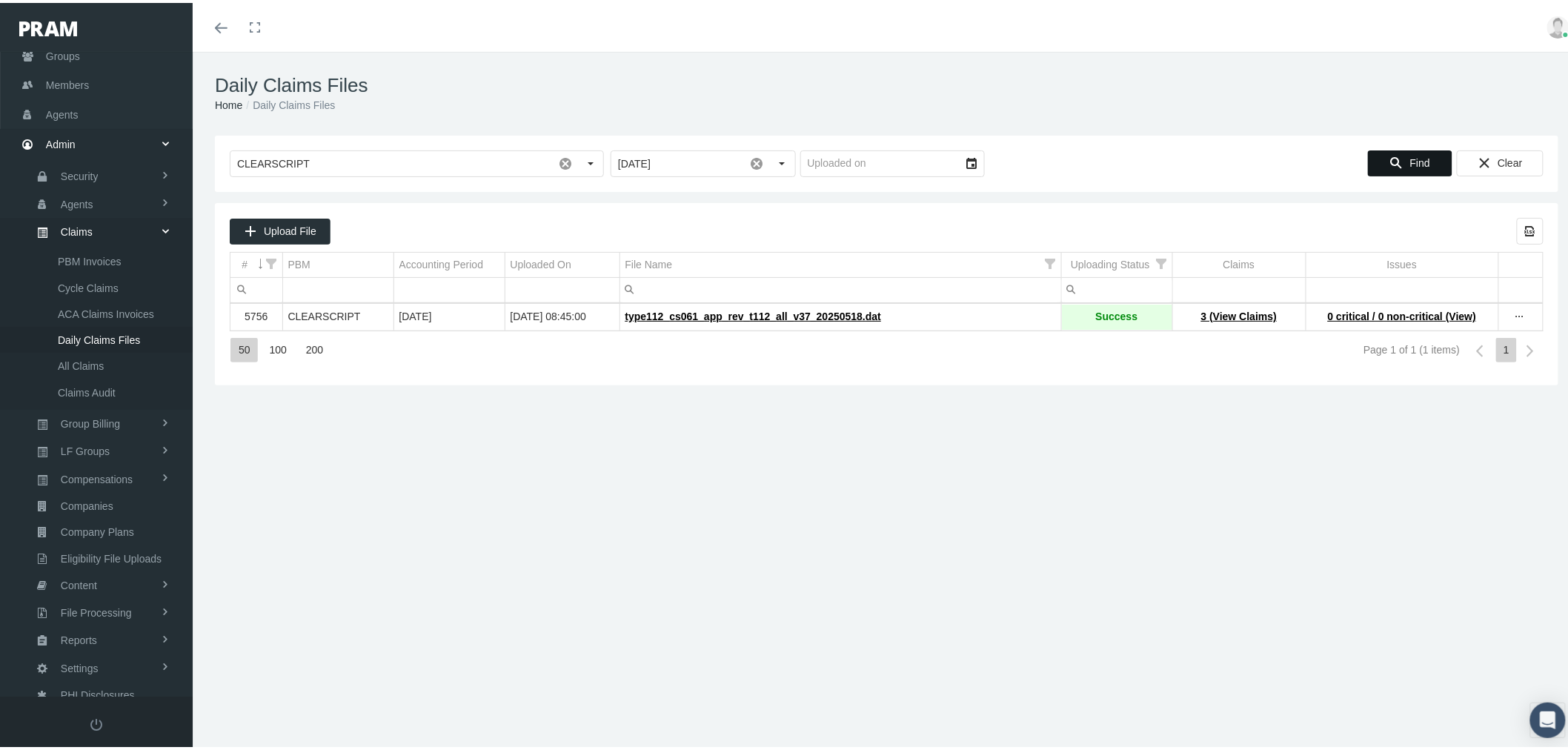
click at [1410, 156] on span "Find" at bounding box center [1420, 160] width 20 height 12
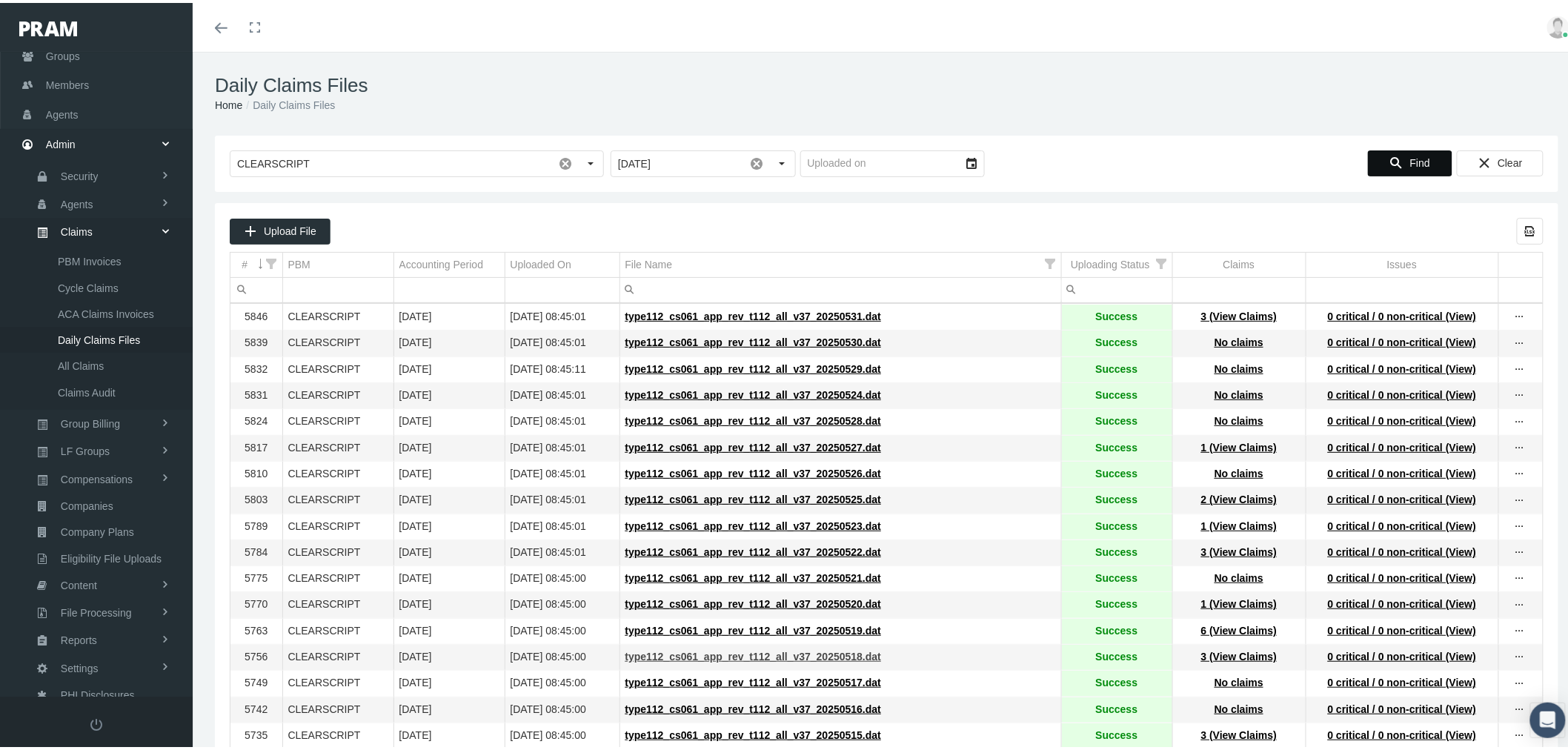
click at [670, 659] on span "type112_cs061_app_rev_t112_all_v37_20250518.dat" at bounding box center [753, 654] width 257 height 12
click at [680, 633] on span "type112_cs061_app_rev_t112_all_v37_20250519.dat" at bounding box center [753, 627] width 257 height 12
